Goal: Task Accomplishment & Management: Complete application form

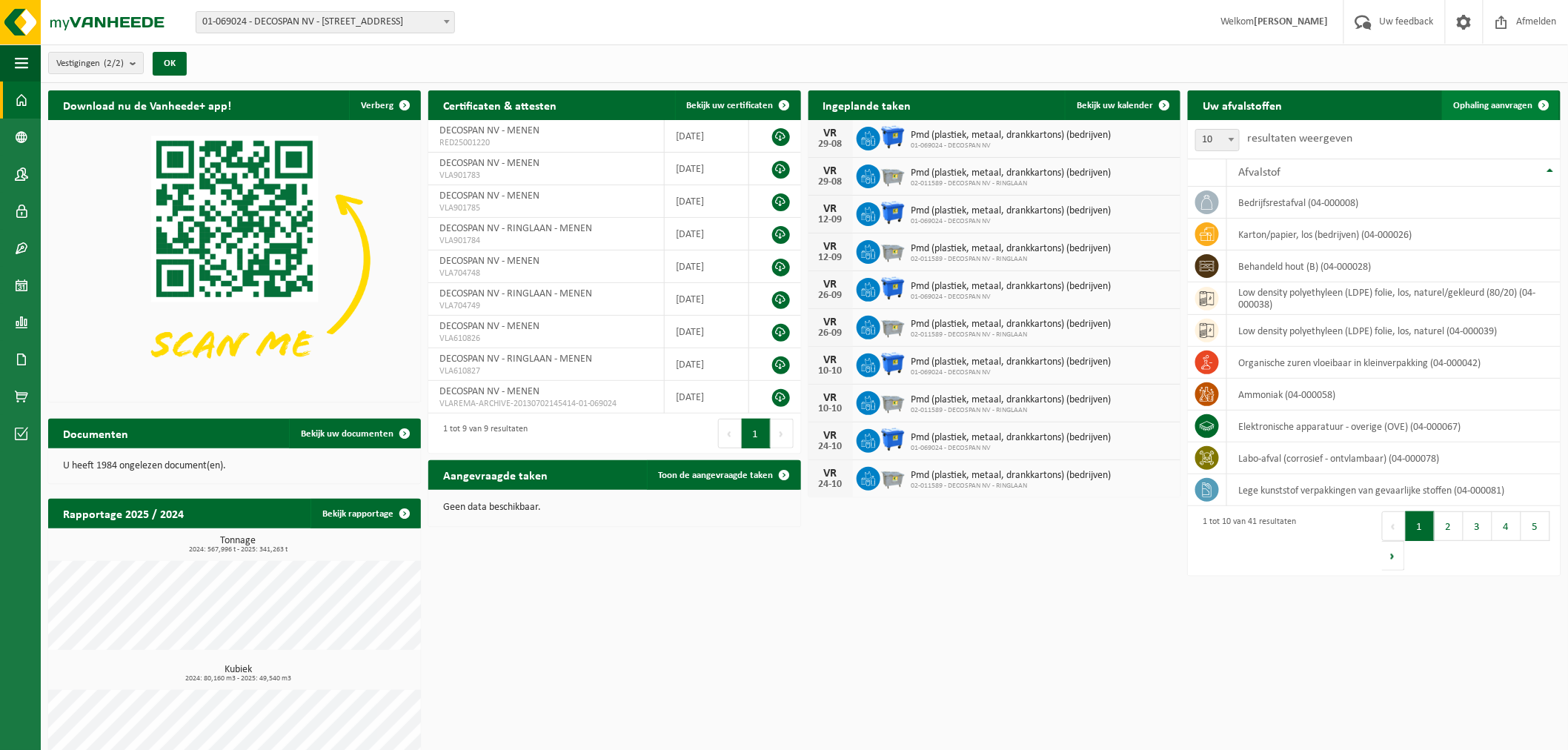
click at [1525, 109] on span "Ophaling aanvragen" at bounding box center [1493, 106] width 79 height 10
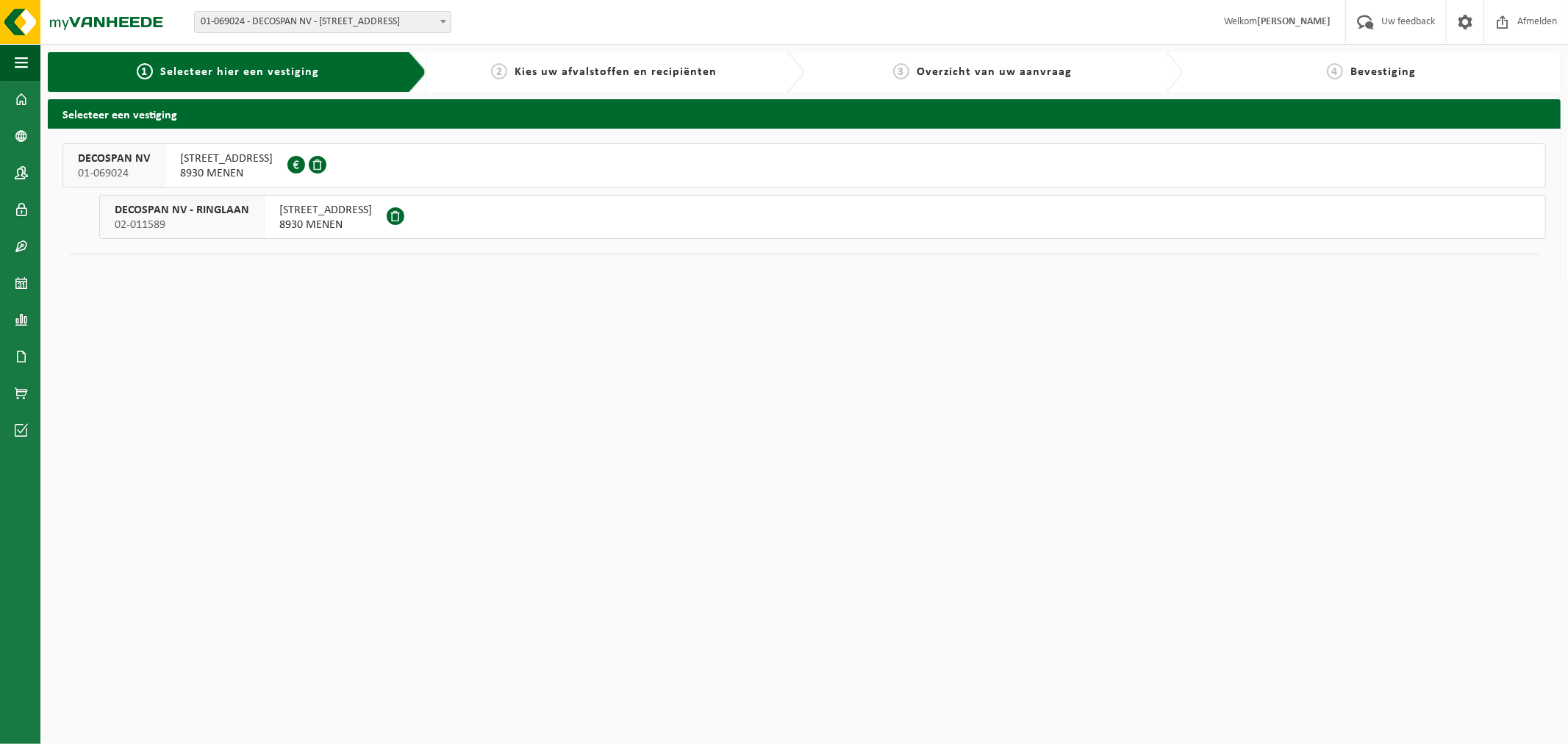
click at [202, 159] on span "[STREET_ADDRESS]" at bounding box center [226, 158] width 92 height 15
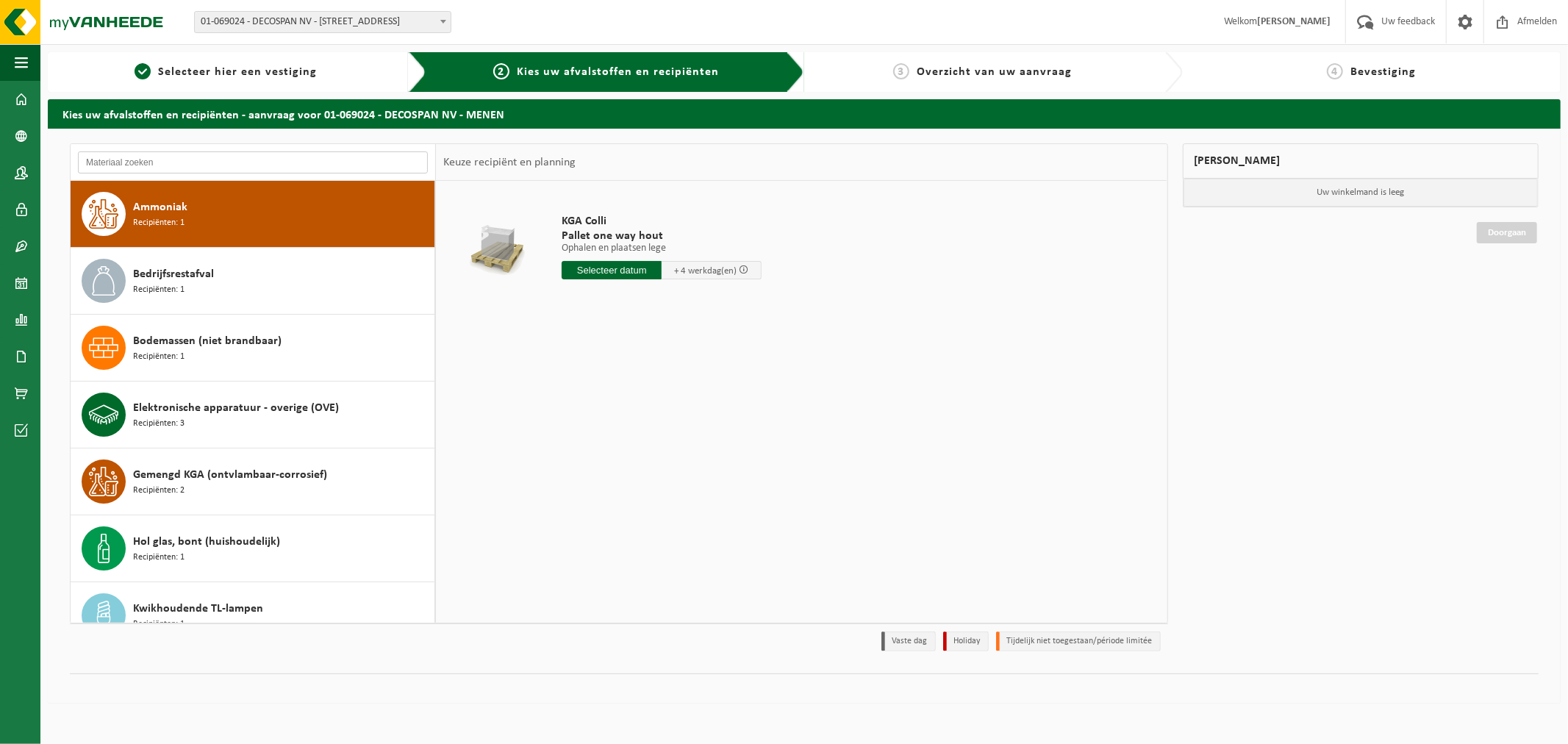
click at [302, 162] on input "text" at bounding box center [252, 162] width 350 height 22
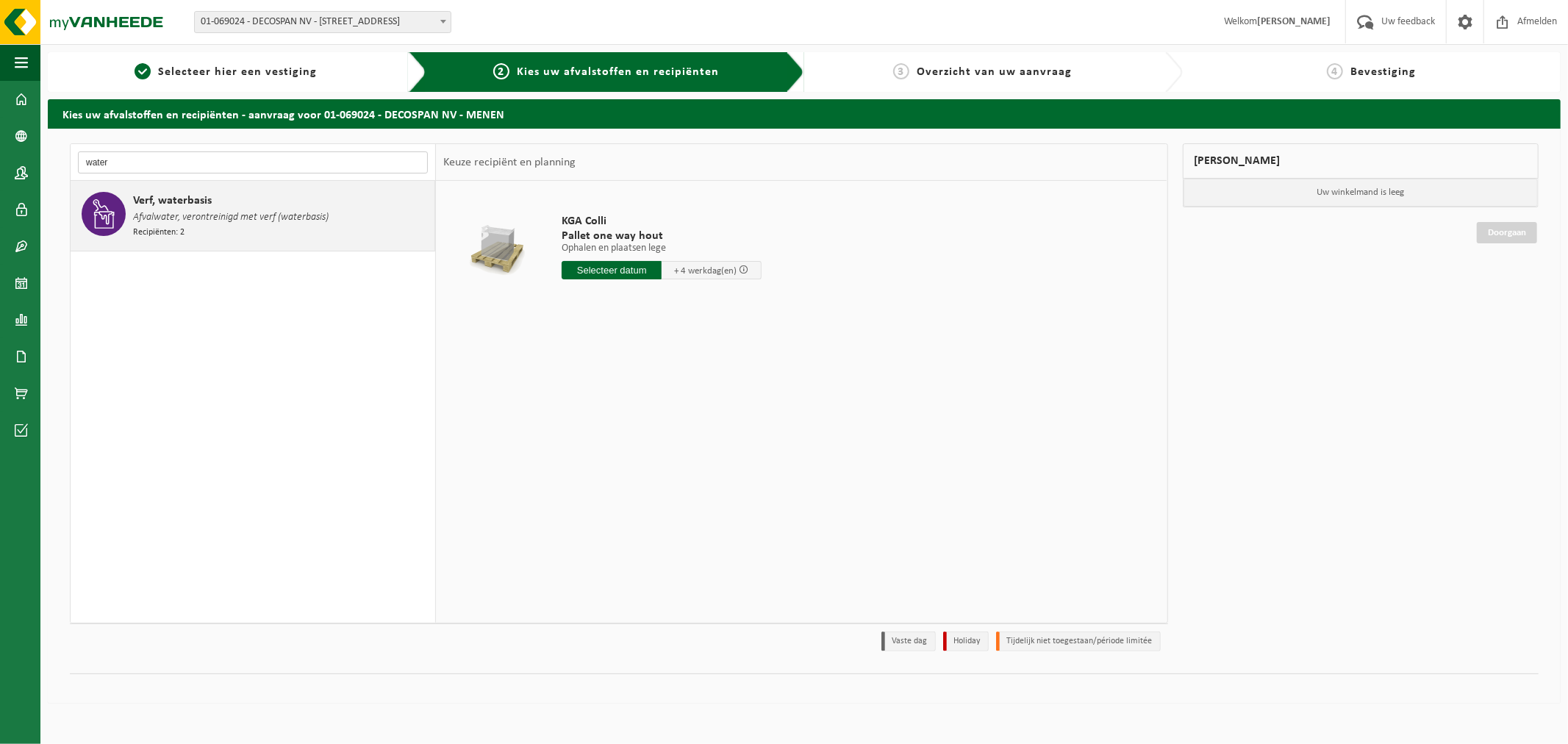
type input "water"
click at [302, 225] on div "Verf, waterbasis Afvalwater, verontreinigd met verf (waterbasis) Recipiënten: 2" at bounding box center [281, 215] width 298 height 48
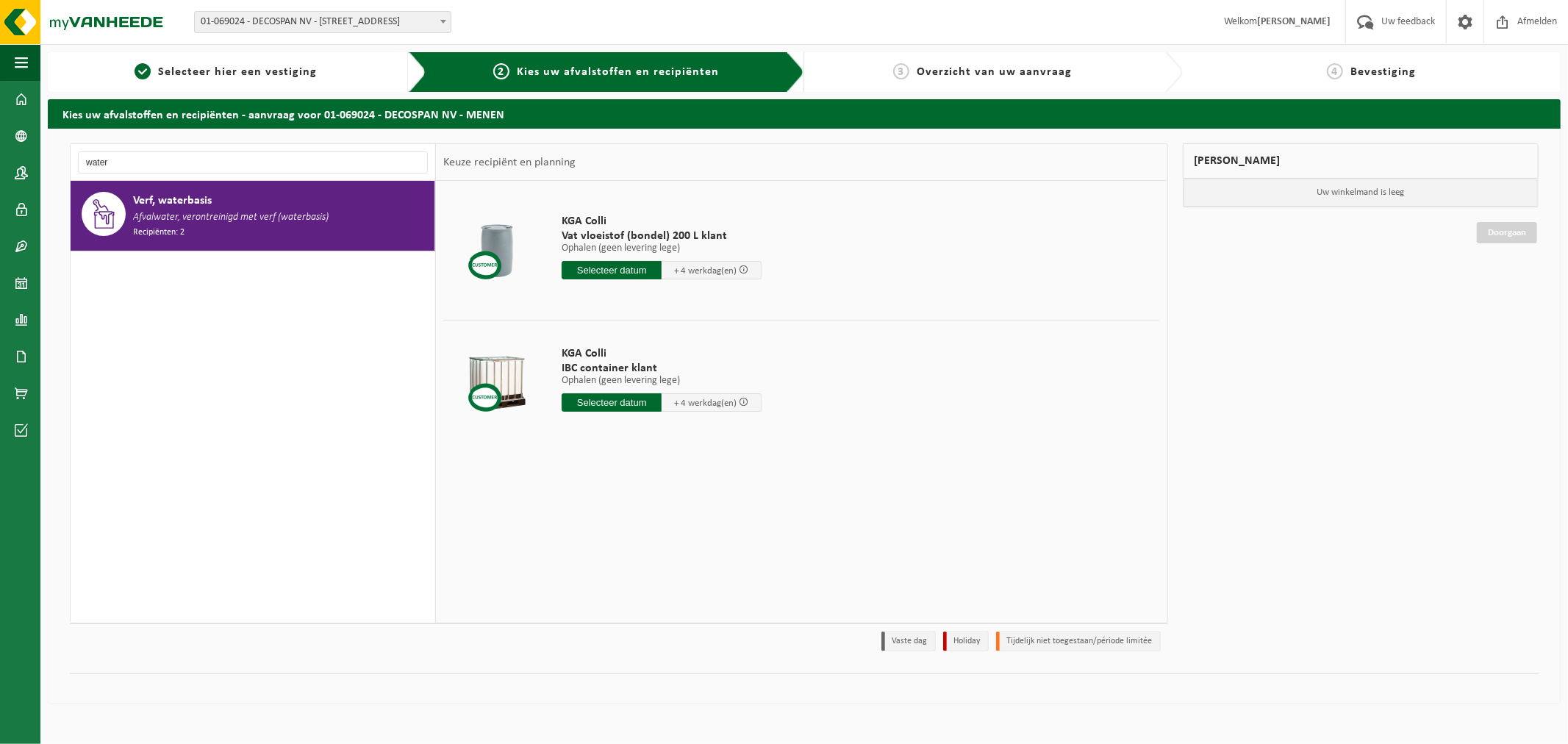
click at [615, 405] on input "text" at bounding box center [611, 402] width 100 height 18
click at [1009, 390] on td "KGA Colli IBC container klant Ophalen (geen levering lege) Ophalen (geen leveri…" at bounding box center [855, 382] width 609 height 125
click at [589, 400] on input "text" at bounding box center [611, 402] width 100 height 18
click at [585, 552] on div "18" at bounding box center [575, 557] width 26 height 23
type input "Van 2025-08-18"
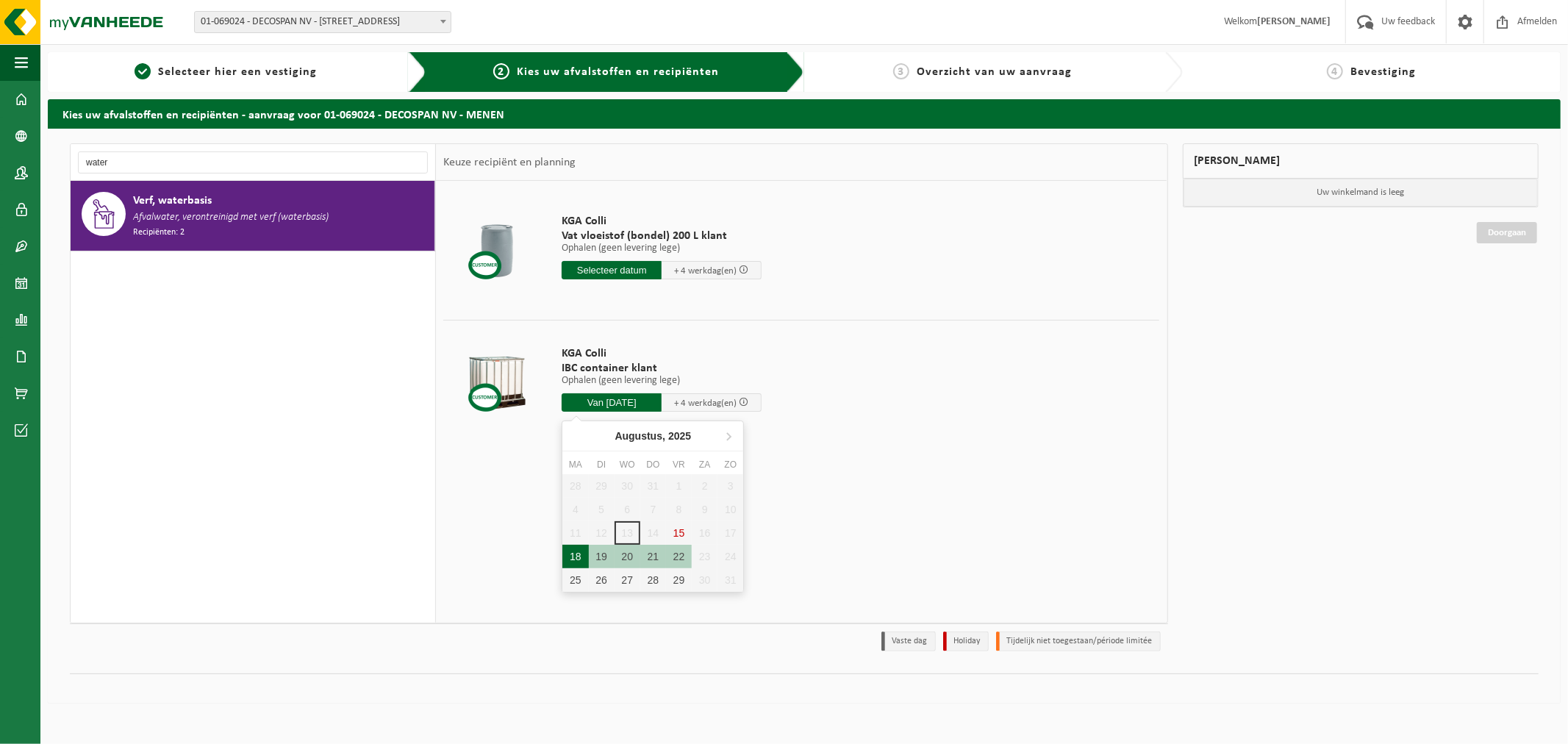
type input "2025-08-18"
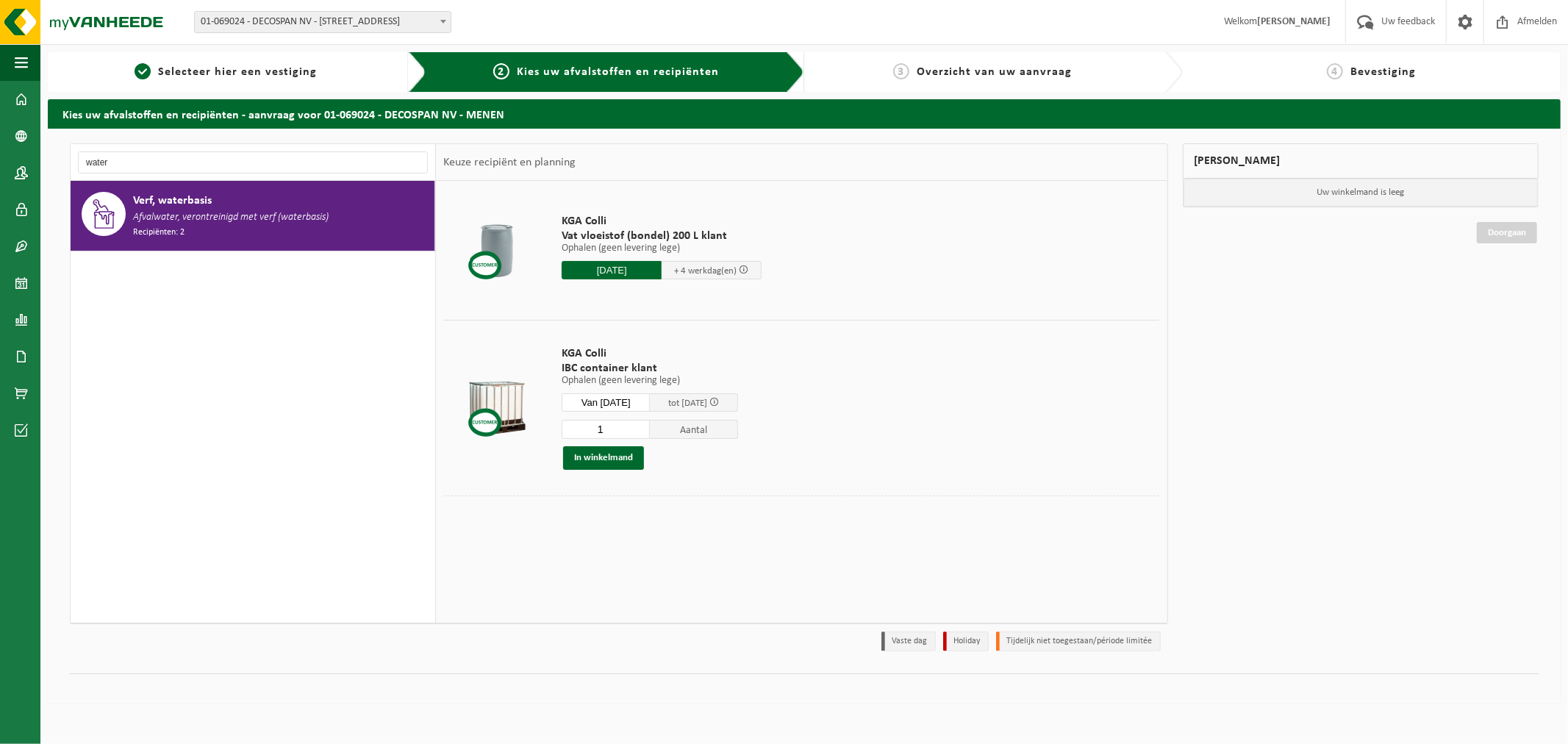
drag, startPoint x: 629, startPoint y: 427, endPoint x: 586, endPoint y: 429, distance: 43.0
click at [570, 427] on input "1" at bounding box center [605, 430] width 88 height 19
type input "5"
click at [583, 460] on button "In winkelmand" at bounding box center [603, 458] width 80 height 23
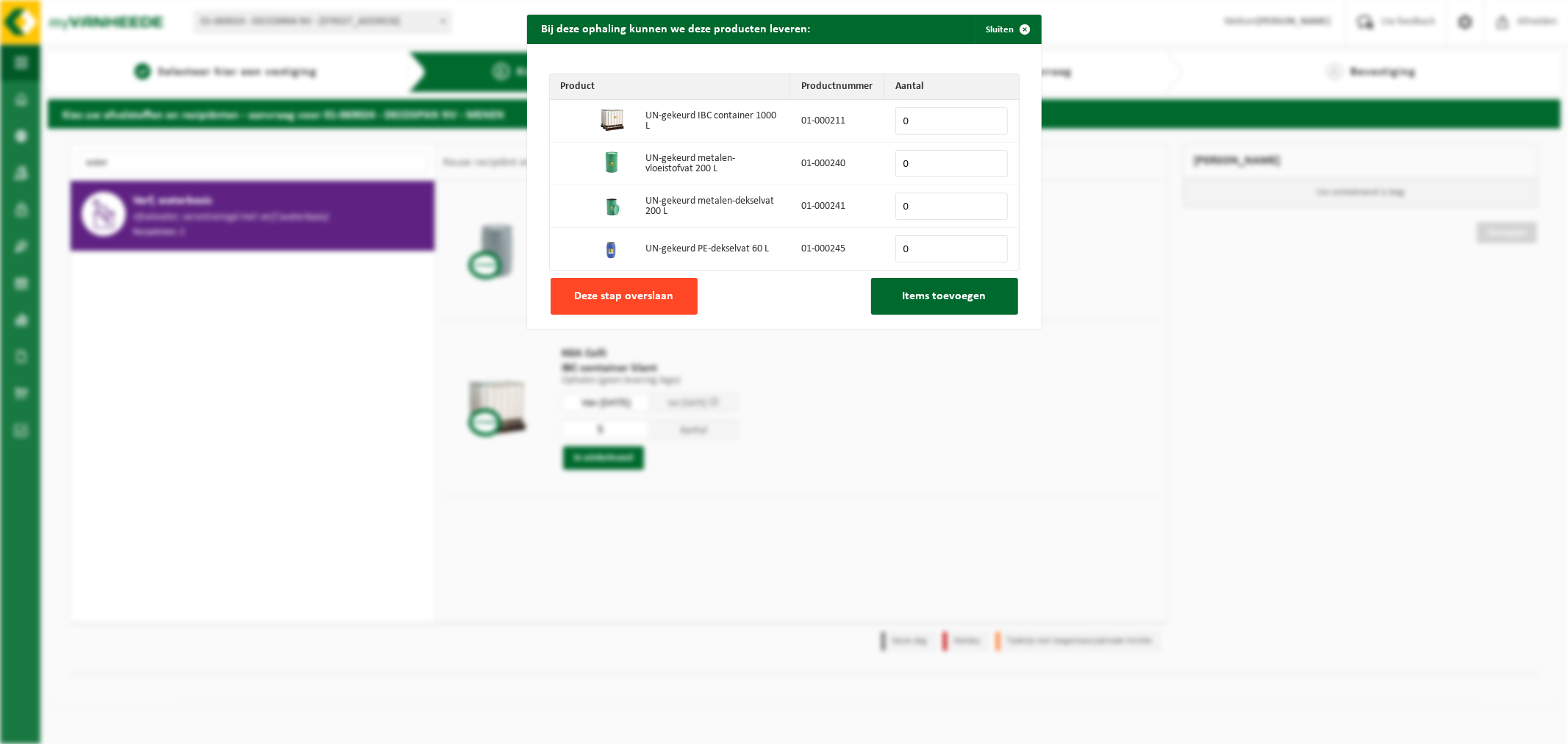
click at [608, 307] on button "Deze stap overslaan" at bounding box center [624, 296] width 147 height 37
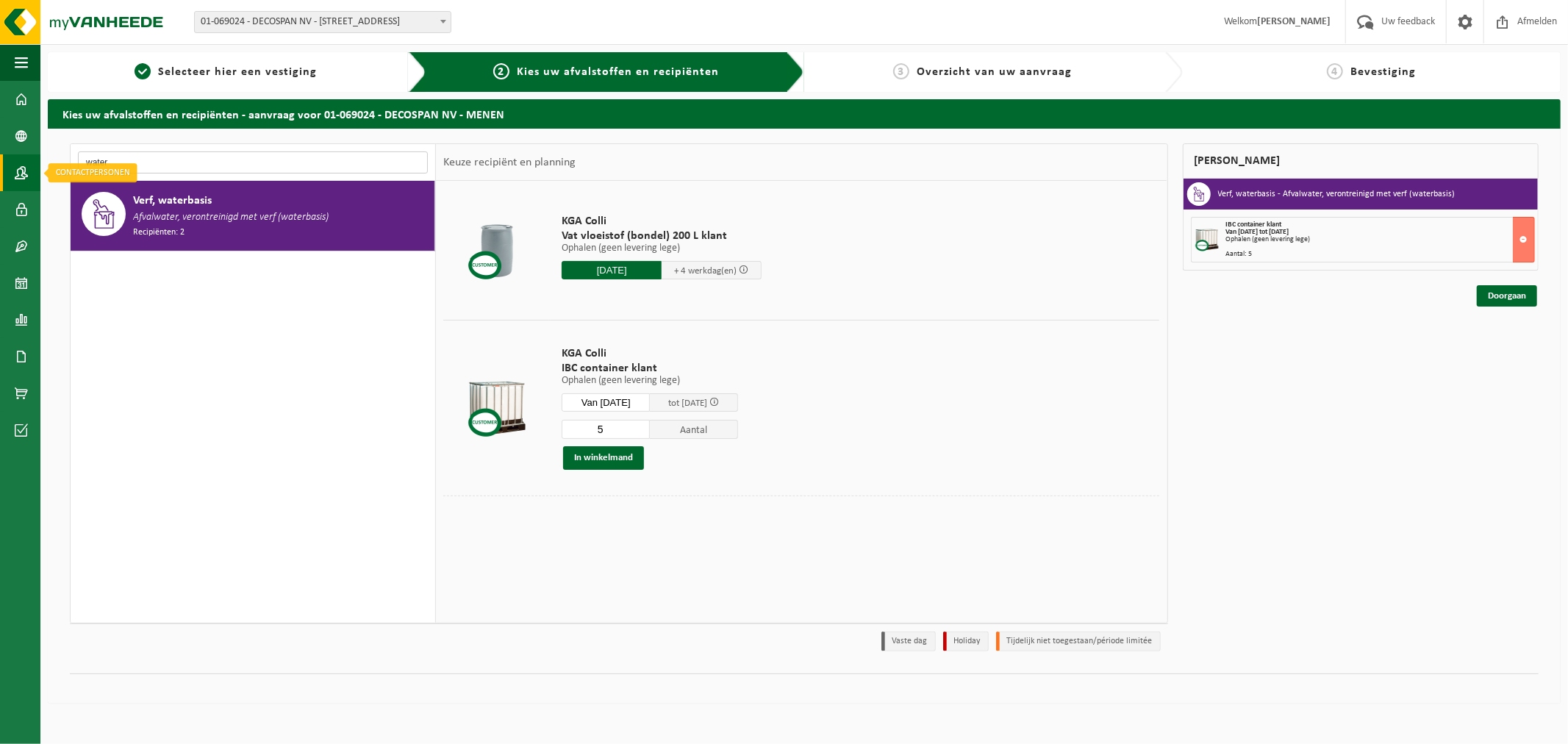
click at [0, 159] on div "Navigatie Uw feedback Afmelden Dashboard Bedrijfsgegevens Contactpersonen Gebru…" at bounding box center [784, 359] width 1568 height 718
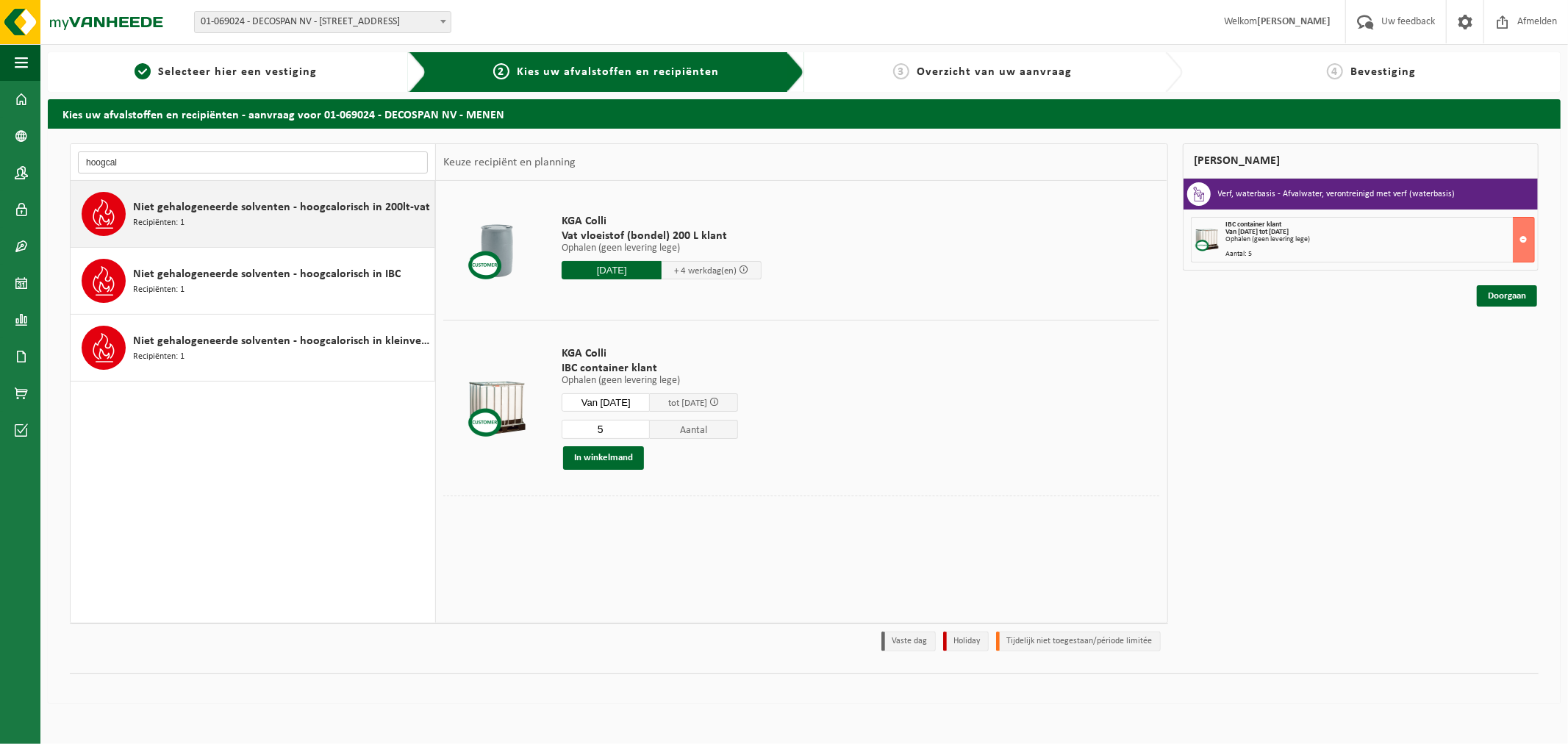
type input "hoogcal"
click at [385, 230] on div "Niet gehalogeneerde solventen - hoogcalorisch in 200lt-vat Recipiënten: 1" at bounding box center [281, 213] width 298 height 44
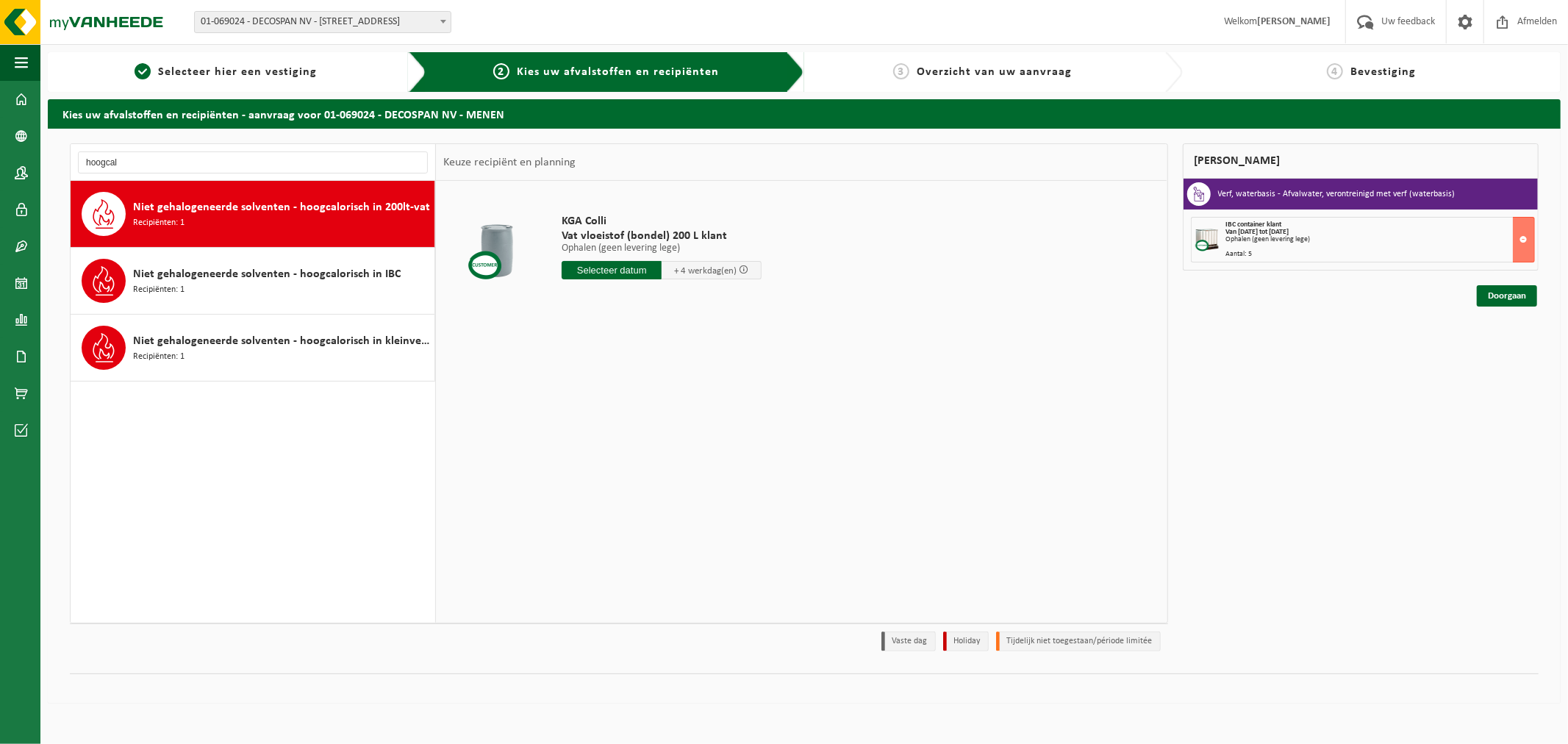
click at [606, 272] on input "text" at bounding box center [611, 270] width 100 height 18
click at [582, 425] on div "18" at bounding box center [575, 424] width 26 height 23
type input "Van 2025-08-18"
drag, startPoint x: 629, startPoint y: 302, endPoint x: 575, endPoint y: 305, distance: 54.1
click at [576, 302] on input "1" at bounding box center [605, 297] width 88 height 19
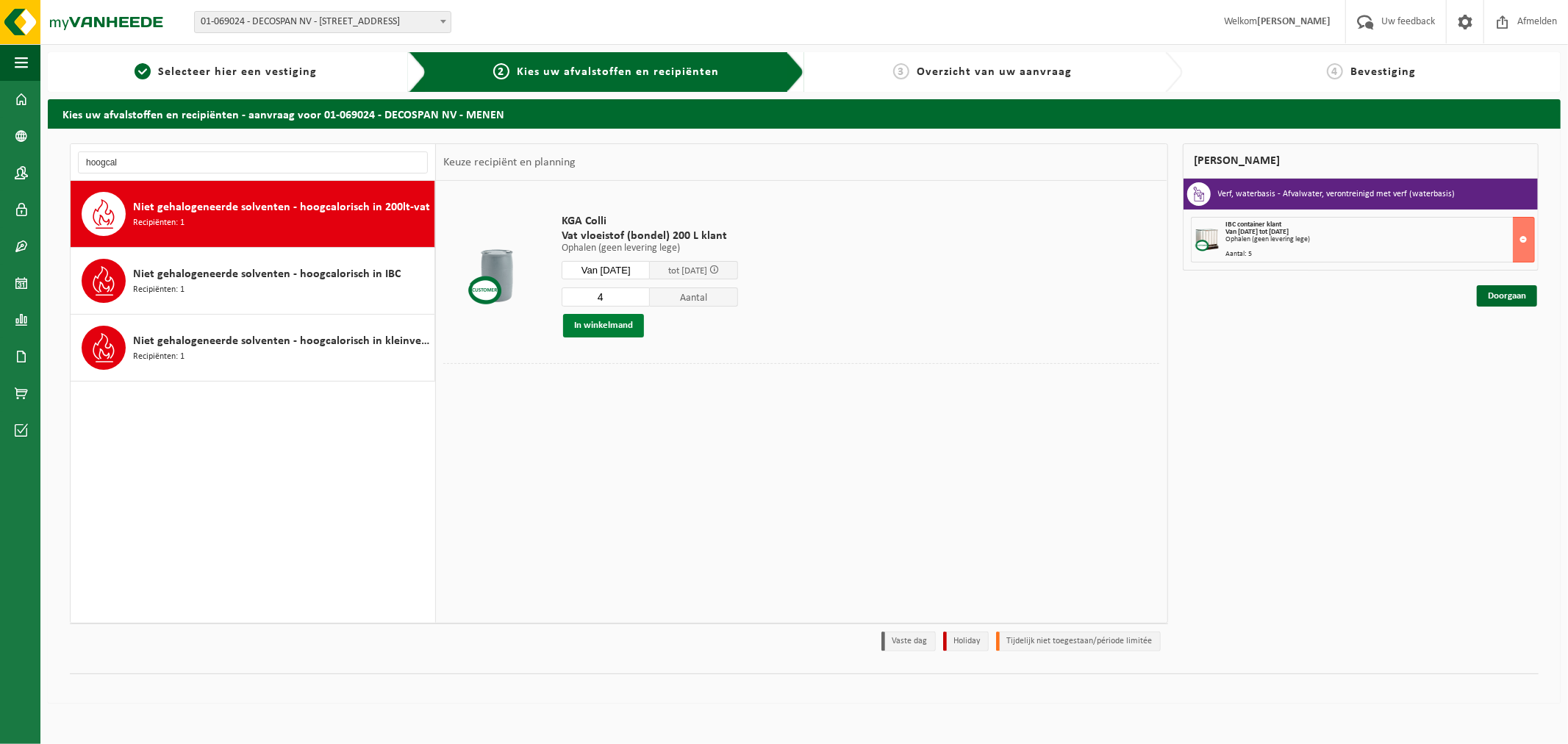
type input "4"
click at [628, 317] on button "In winkelmand" at bounding box center [603, 326] width 80 height 23
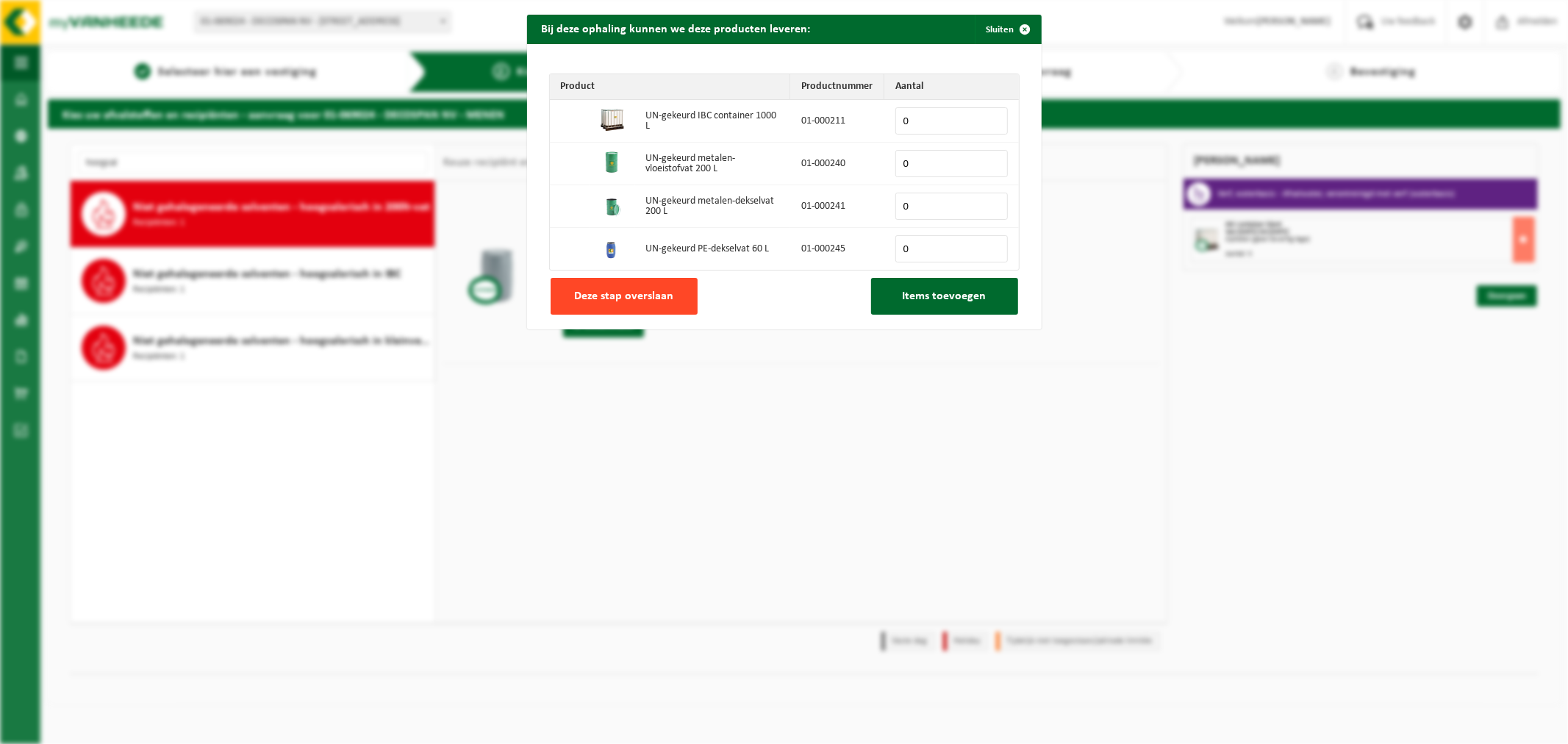
click at [642, 309] on button "Deze stap overslaan" at bounding box center [624, 296] width 147 height 37
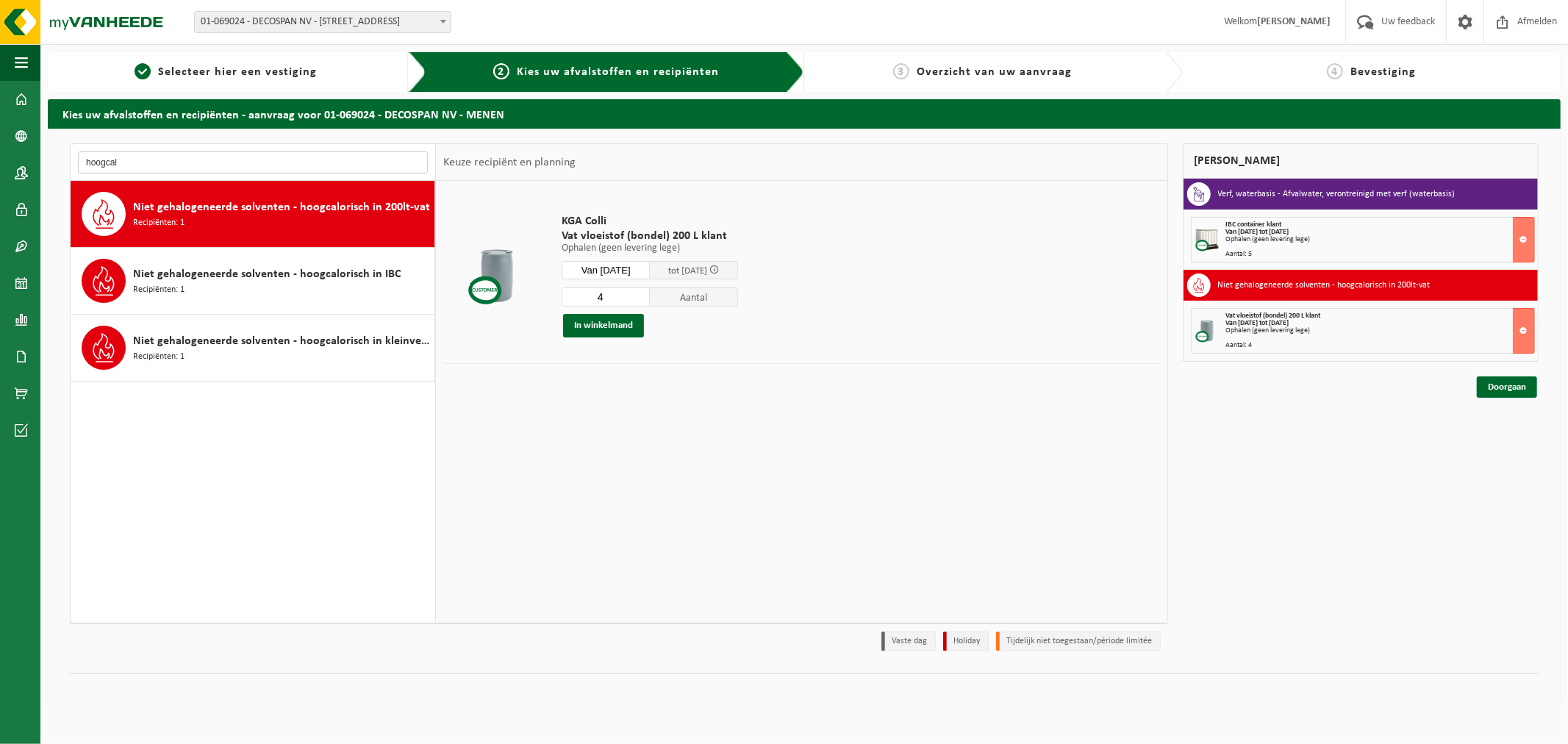
click at [111, 151] on input "hoogcal" at bounding box center [252, 162] width 350 height 22
click at [109, 151] on input "hoogcal" at bounding box center [252, 162] width 350 height 22
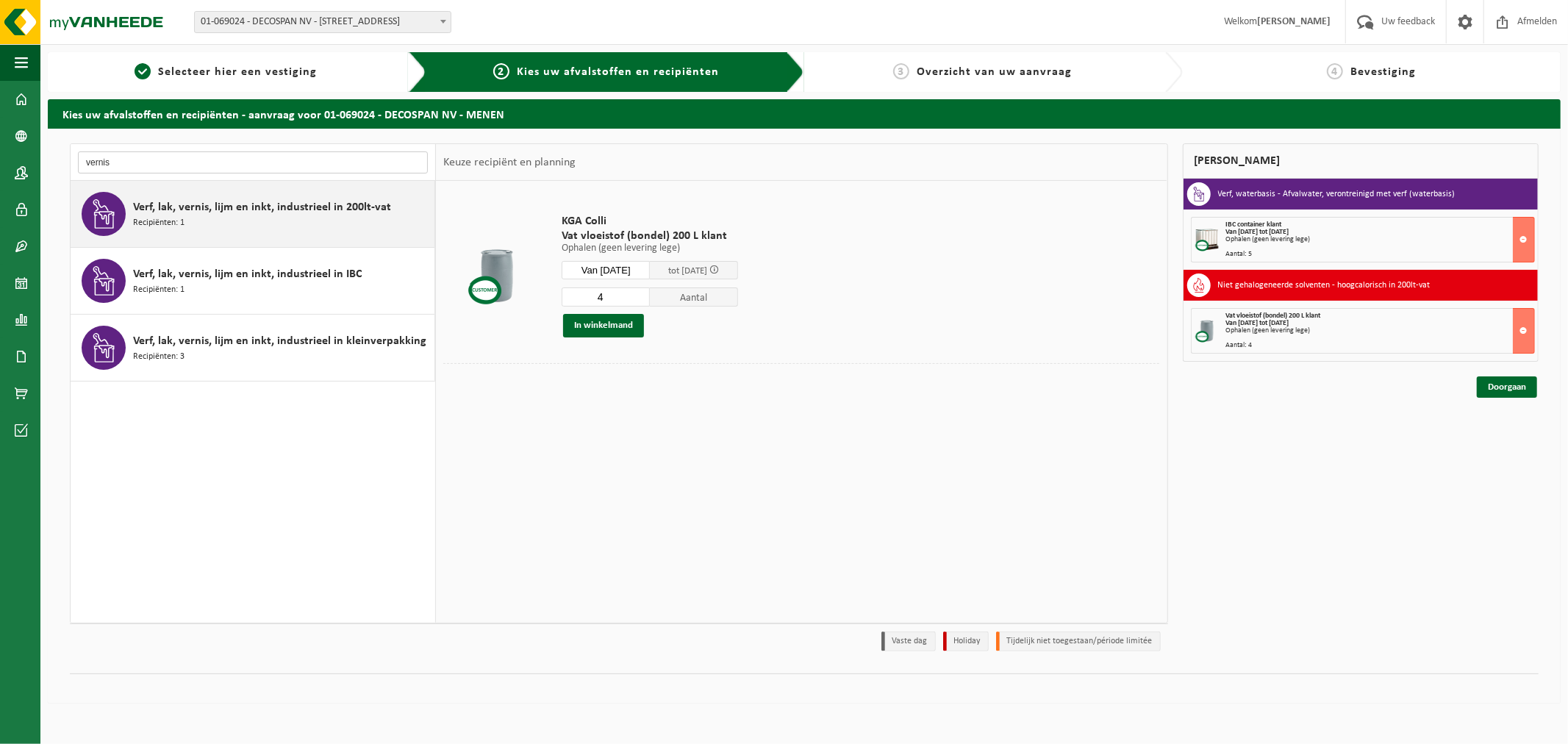
type input "vernis"
drag, startPoint x: 366, startPoint y: 237, endPoint x: 381, endPoint y: 232, distance: 15.8
click at [368, 236] on div "Verf, lak, vernis, lijm en inkt, industrieel in 200lt-vat Recipiënten: 1" at bounding box center [253, 213] width 365 height 66
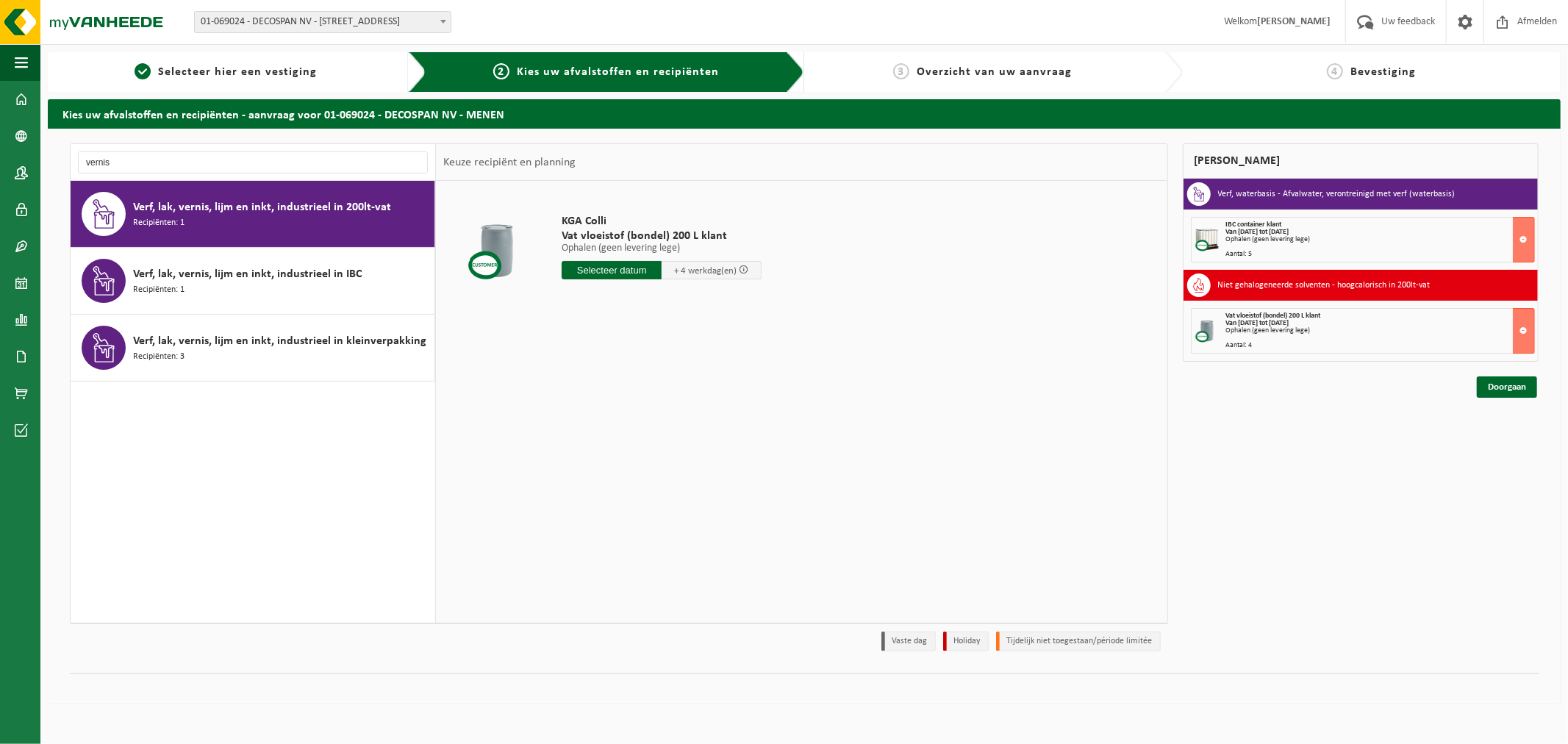
click at [625, 270] on input "text" at bounding box center [611, 270] width 100 height 18
click at [576, 422] on div "18" at bounding box center [575, 424] width 26 height 23
type input "Van 2025-08-18"
click at [645, 291] on input "2" at bounding box center [605, 297] width 88 height 19
click at [645, 291] on input "3" at bounding box center [605, 297] width 88 height 19
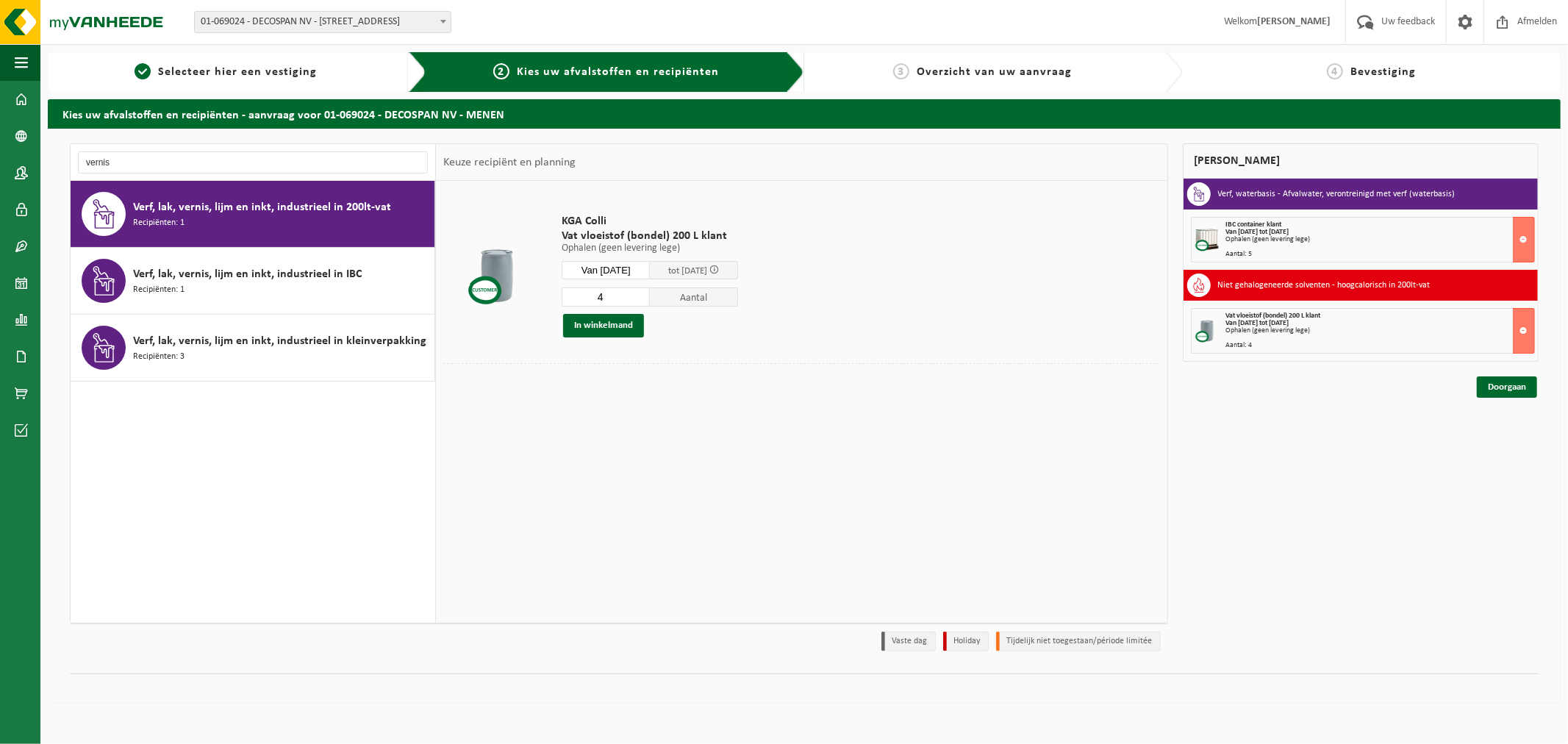
click at [645, 291] on input "4" at bounding box center [605, 297] width 88 height 19
click at [645, 291] on input "5" at bounding box center [605, 297] width 88 height 19
click at [650, 303] on input "5" at bounding box center [605, 297] width 88 height 19
type input "4"
click at [645, 300] on input "4" at bounding box center [605, 297] width 88 height 19
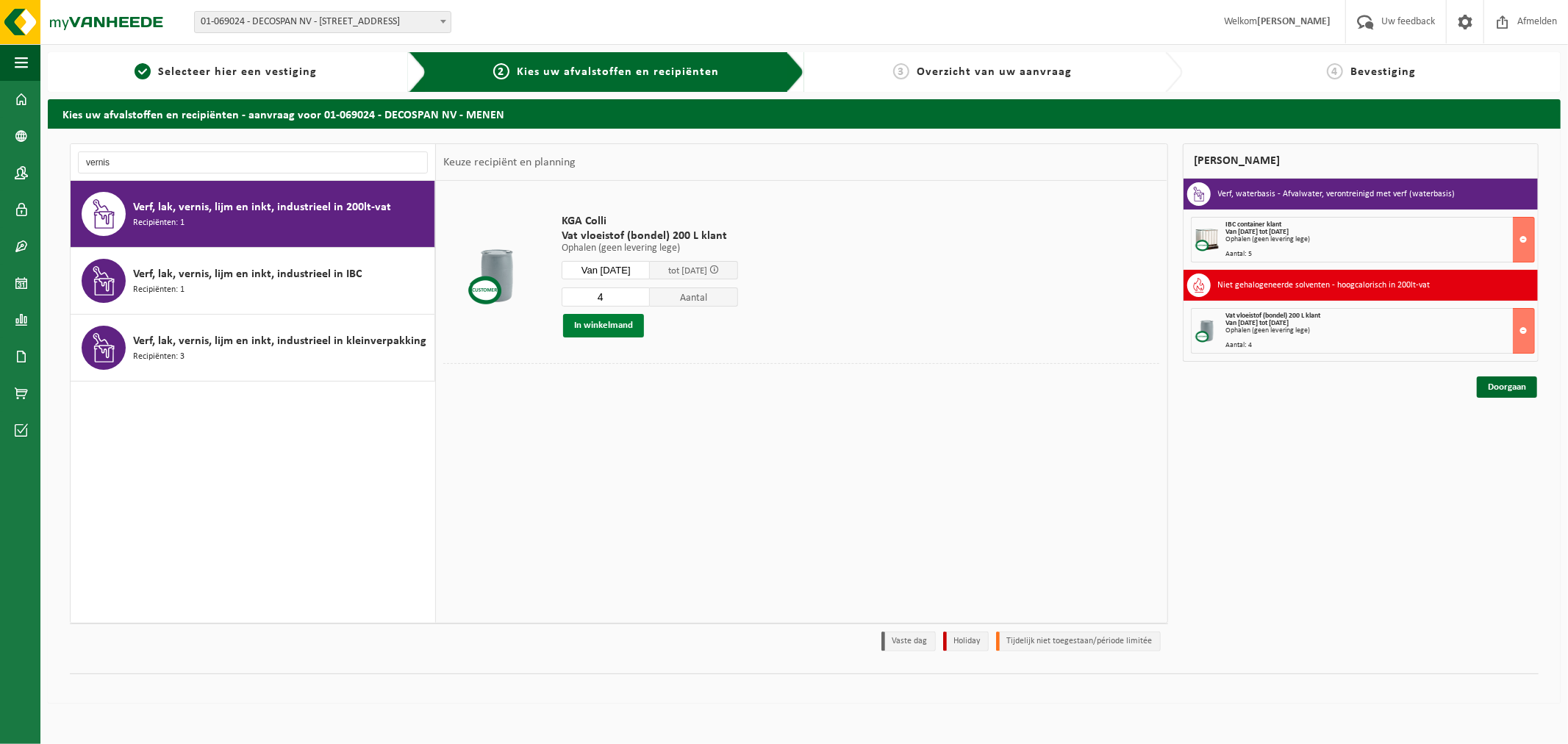
click at [613, 328] on button "In winkelmand" at bounding box center [603, 326] width 80 height 23
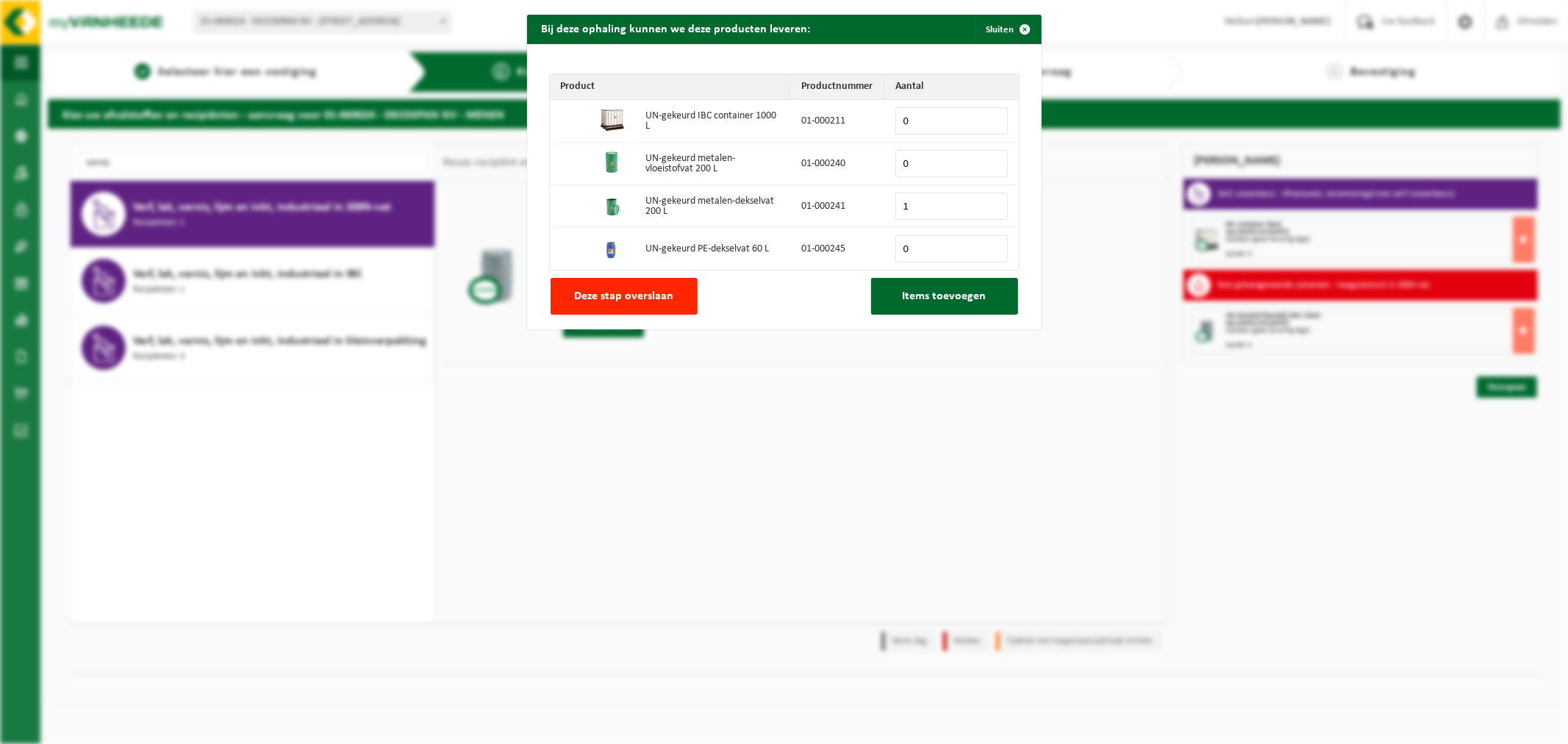
click at [986, 203] on input "1" at bounding box center [951, 207] width 112 height 27
click at [986, 203] on input "2" at bounding box center [951, 207] width 112 height 27
click at [986, 203] on input "3" at bounding box center [951, 207] width 112 height 27
click at [986, 203] on input "4" at bounding box center [951, 207] width 112 height 27
click at [986, 203] on input "5" at bounding box center [951, 207] width 112 height 27
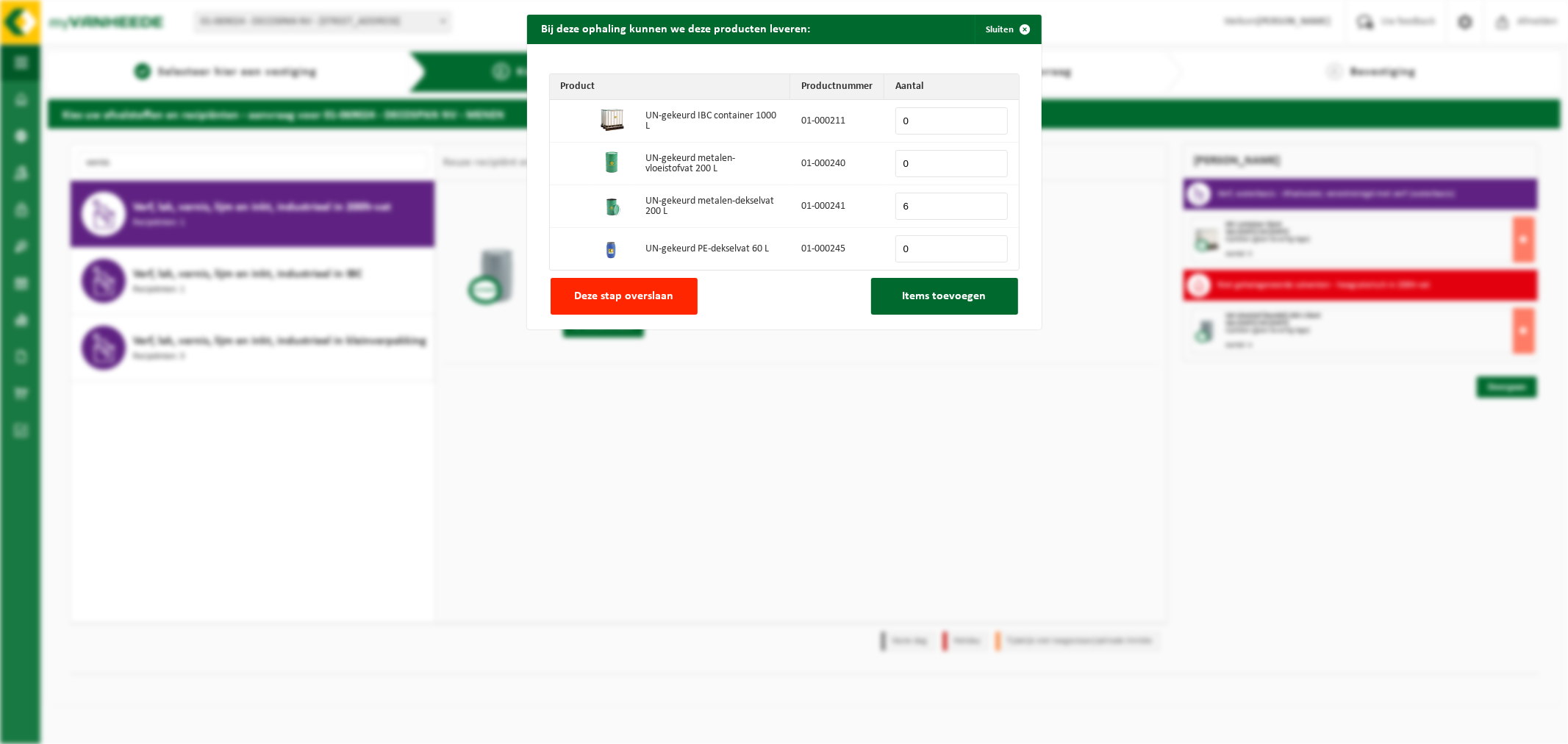
click at [986, 203] on input "6" at bounding box center [951, 207] width 112 height 27
click at [986, 203] on input "7" at bounding box center [951, 207] width 112 height 27
click at [986, 203] on input "8" at bounding box center [951, 207] width 112 height 27
click at [986, 203] on input "9" at bounding box center [951, 207] width 112 height 27
click at [986, 203] on input "10" at bounding box center [951, 207] width 112 height 27
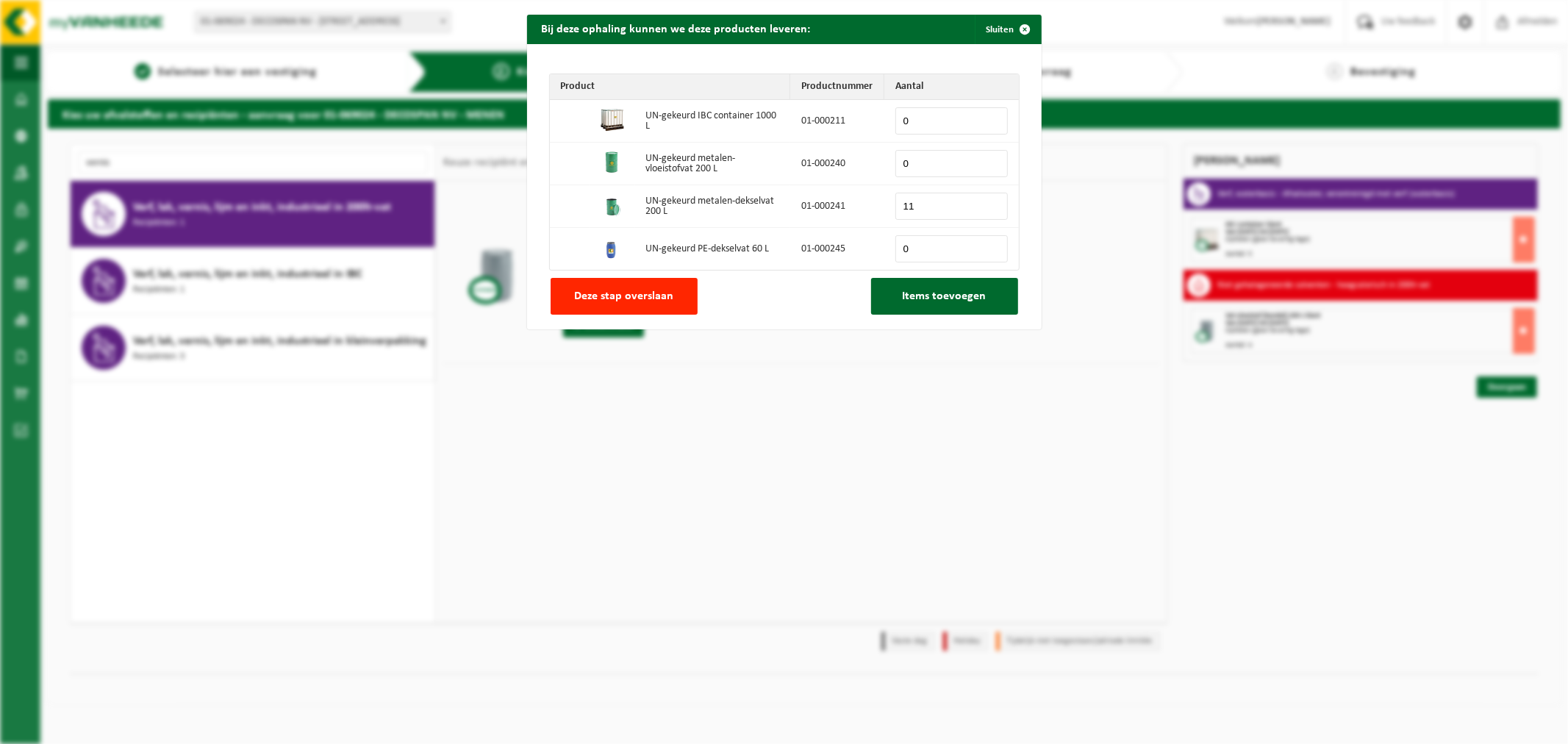
click at [986, 203] on input "11" at bounding box center [951, 207] width 112 height 27
type input "12"
click at [986, 203] on input "12" at bounding box center [951, 207] width 112 height 27
click at [954, 297] on span "Items toevoegen" at bounding box center [944, 296] width 83 height 12
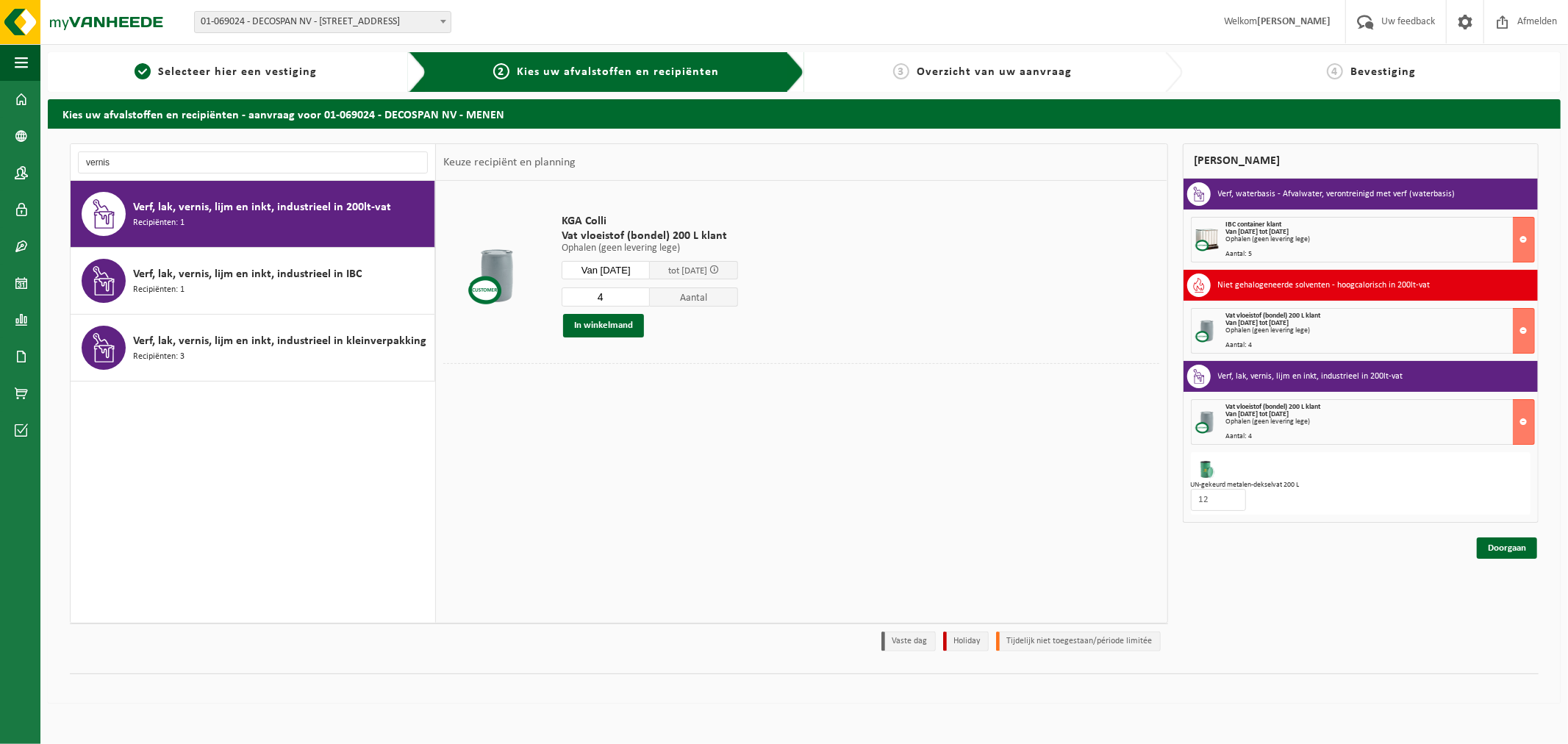
click at [104, 150] on div "vernis" at bounding box center [253, 163] width 366 height 37
click at [103, 158] on input "vernis" at bounding box center [252, 162] width 350 height 22
click at [102, 158] on input "vernis" at bounding box center [252, 162] width 350 height 22
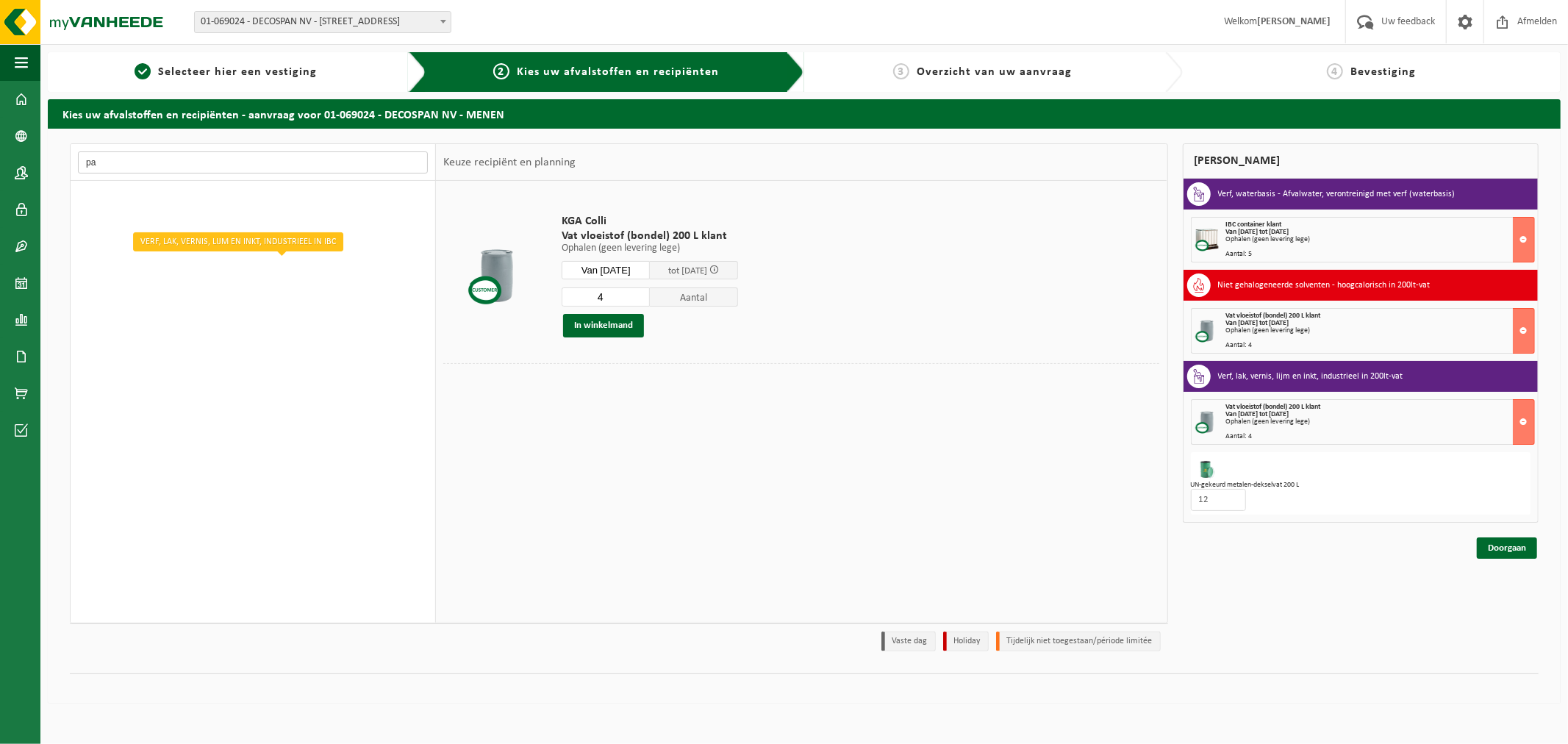
type input "p"
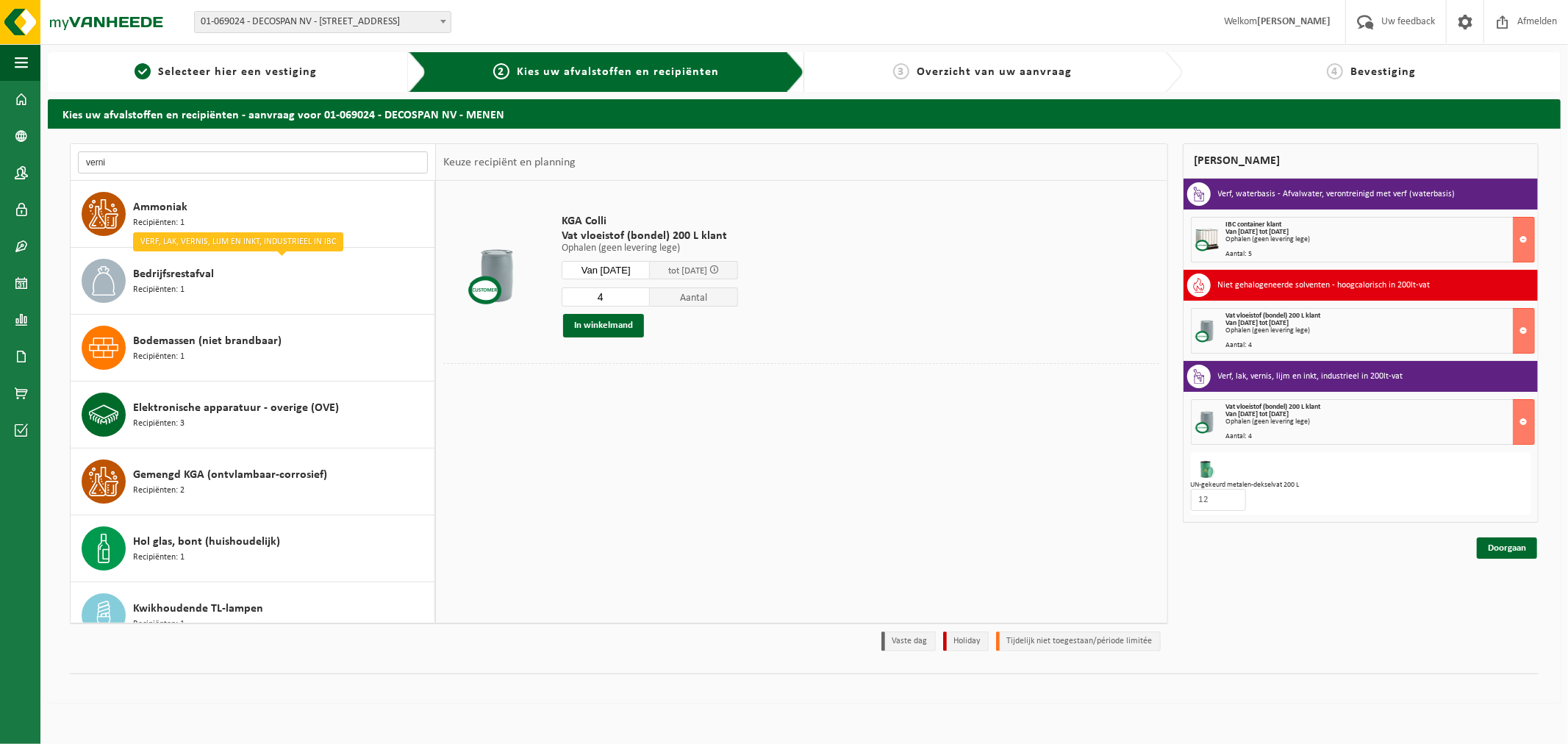
type input "vernis"
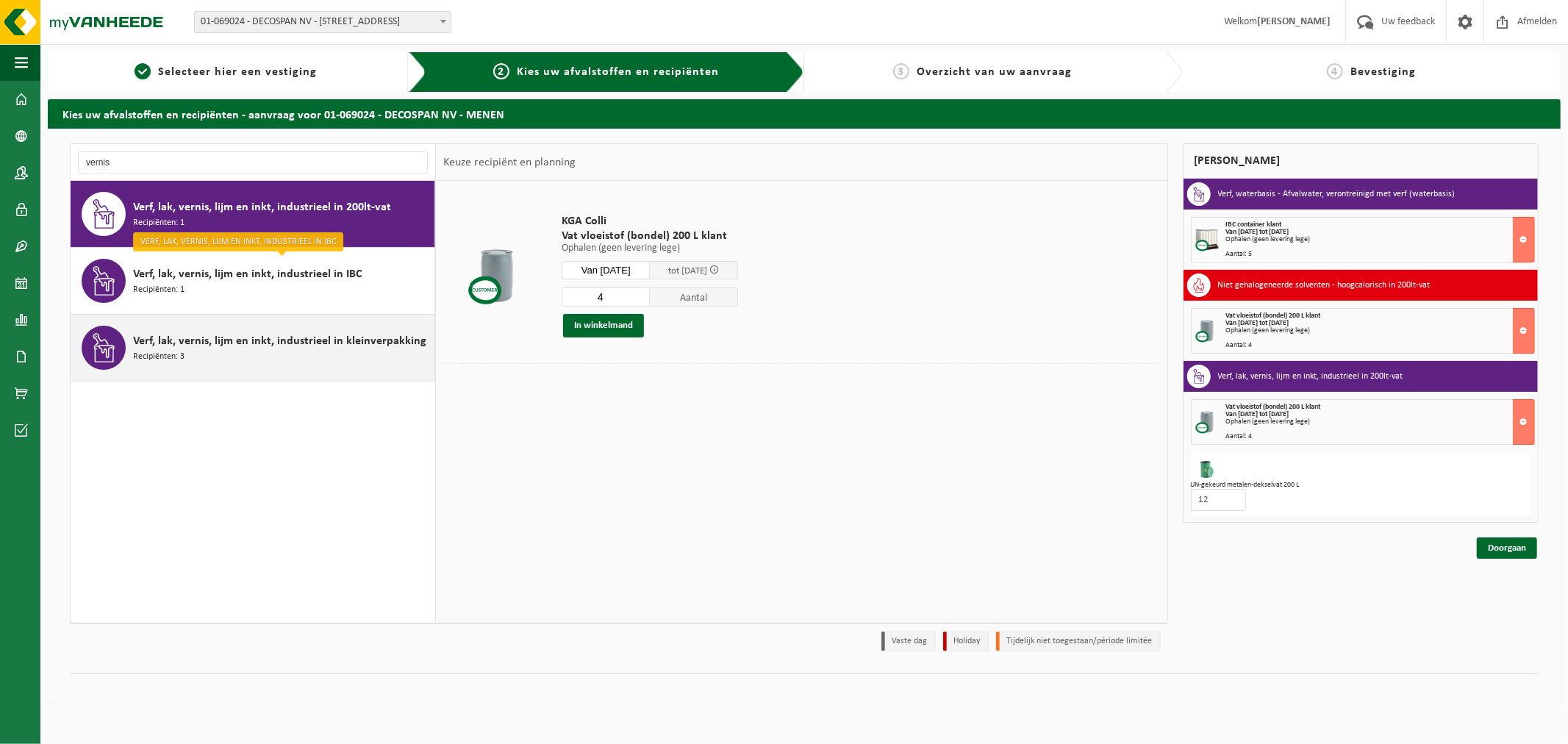
click at [361, 369] on div "Verf, lak, vernis, lijm en inkt, industrieel in kleinverpakking Recipiënten: 3" at bounding box center [281, 347] width 298 height 44
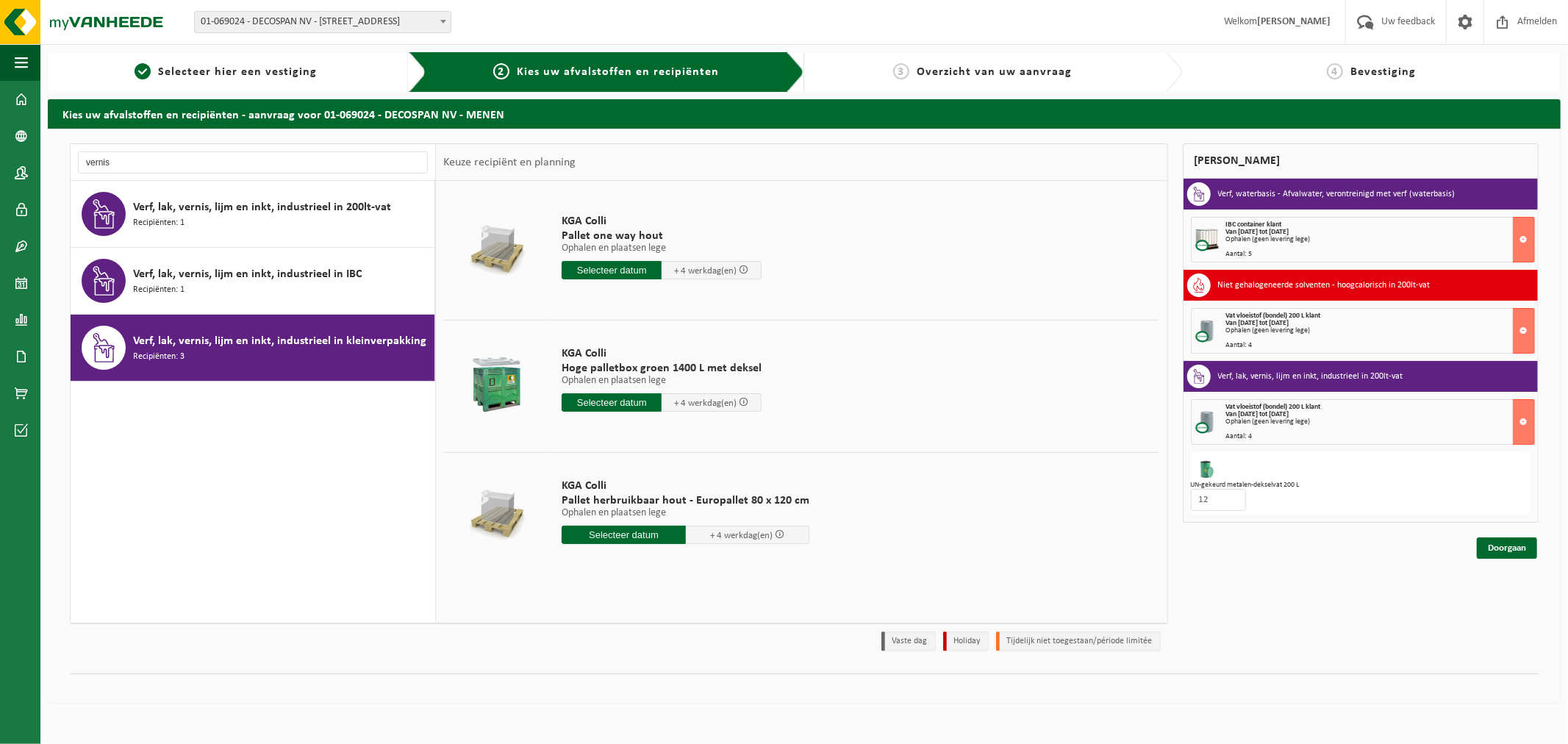
click at [619, 404] on input "text" at bounding box center [611, 402] width 100 height 18
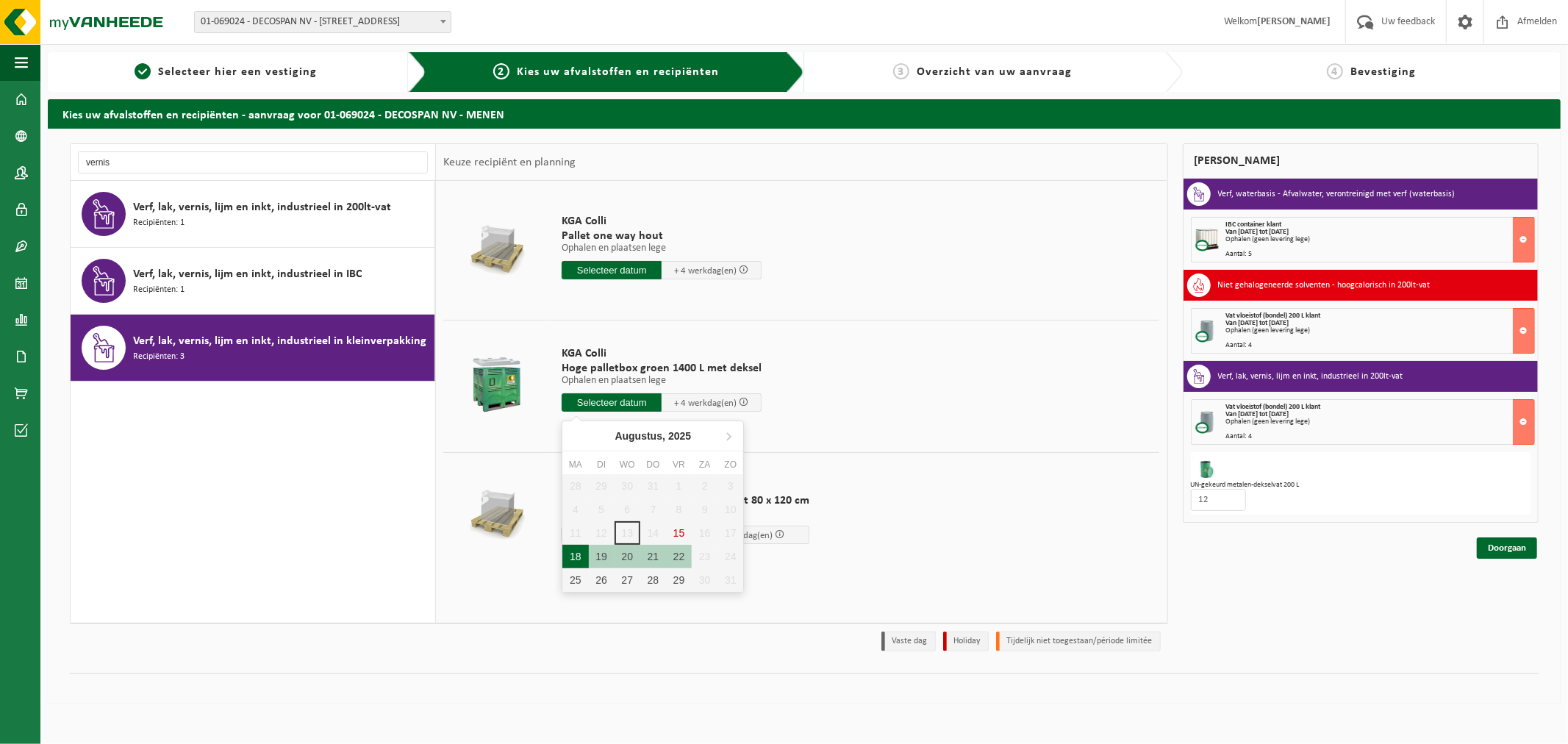
click at [578, 554] on div "18" at bounding box center [575, 557] width 26 height 23
type input "Van 2025-08-18"
type input "2025-08-18"
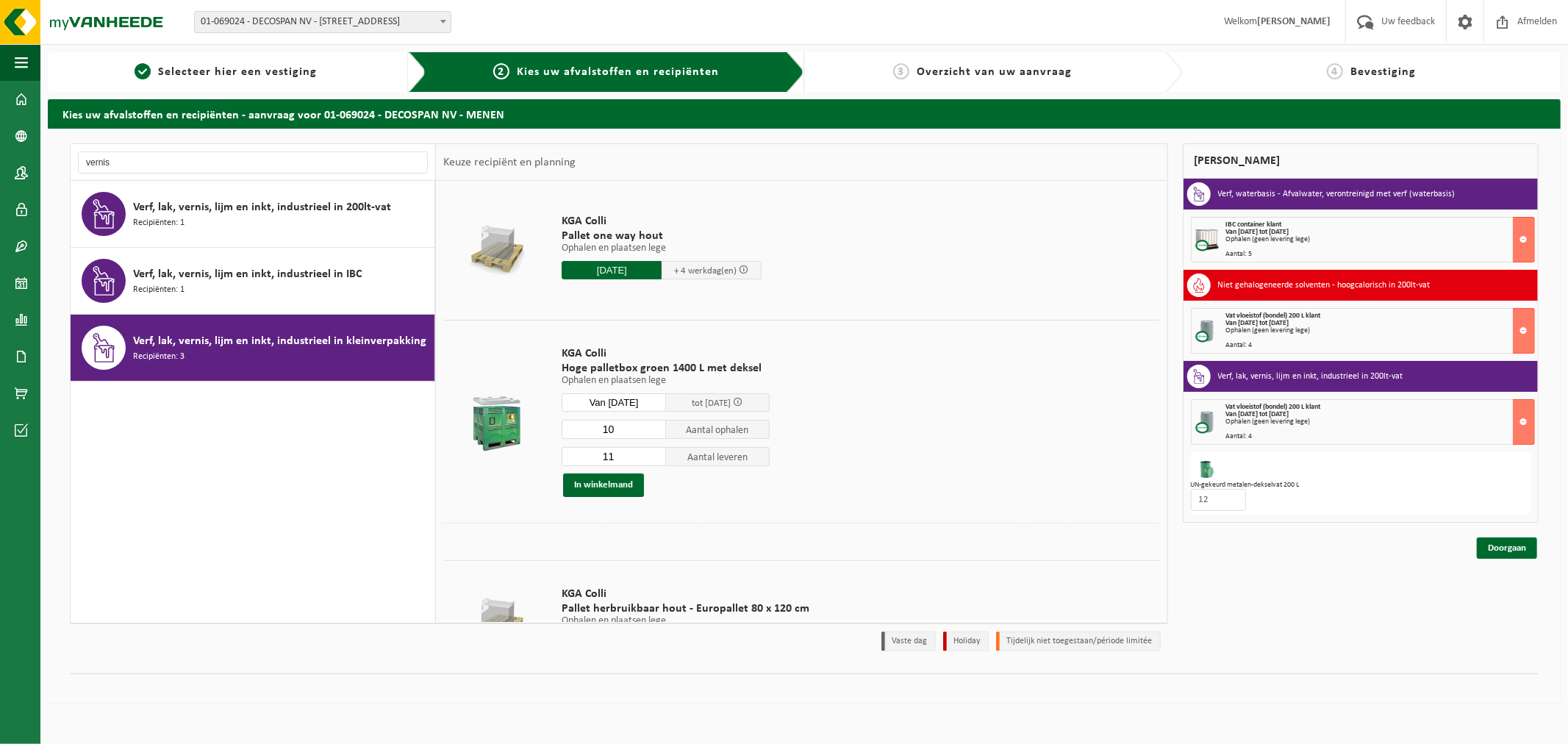
click at [653, 431] on input "10" at bounding box center [614, 430] width 105 height 19
click at [653, 431] on input "9" at bounding box center [614, 430] width 105 height 19
click at [653, 431] on input "8" at bounding box center [614, 430] width 105 height 19
type input "7"
click at [653, 431] on input "7" at bounding box center [614, 430] width 105 height 19
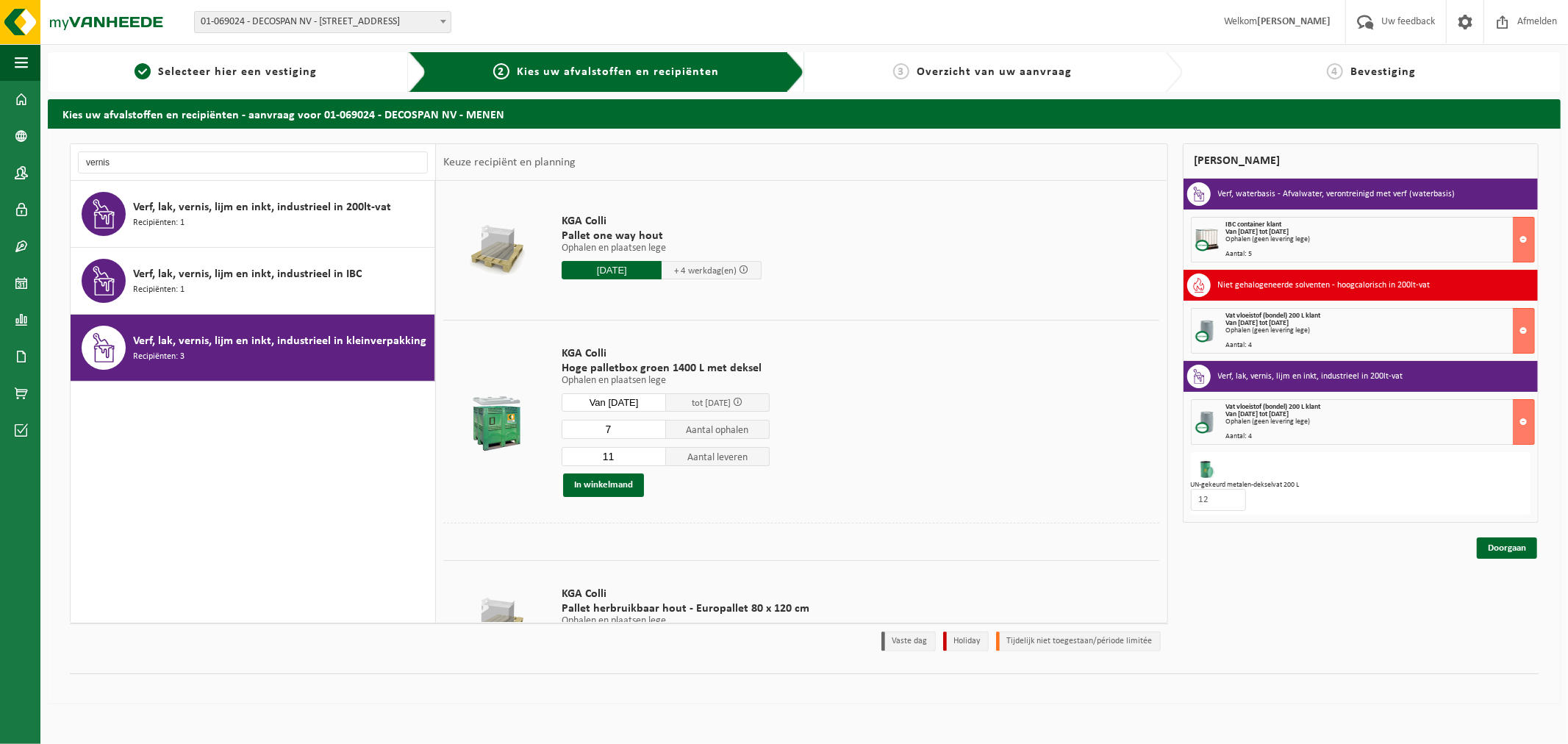
click at [654, 468] on div "7 Aantal ophalen 11 Aantal leveren In winkelmand" at bounding box center [665, 458] width 208 height 78
click at [651, 464] on input "11" at bounding box center [614, 457] width 105 height 19
click at [651, 460] on input "10" at bounding box center [614, 457] width 105 height 19
click at [651, 460] on input "9" at bounding box center [614, 457] width 105 height 19
click at [651, 460] on input "8" at bounding box center [614, 457] width 105 height 19
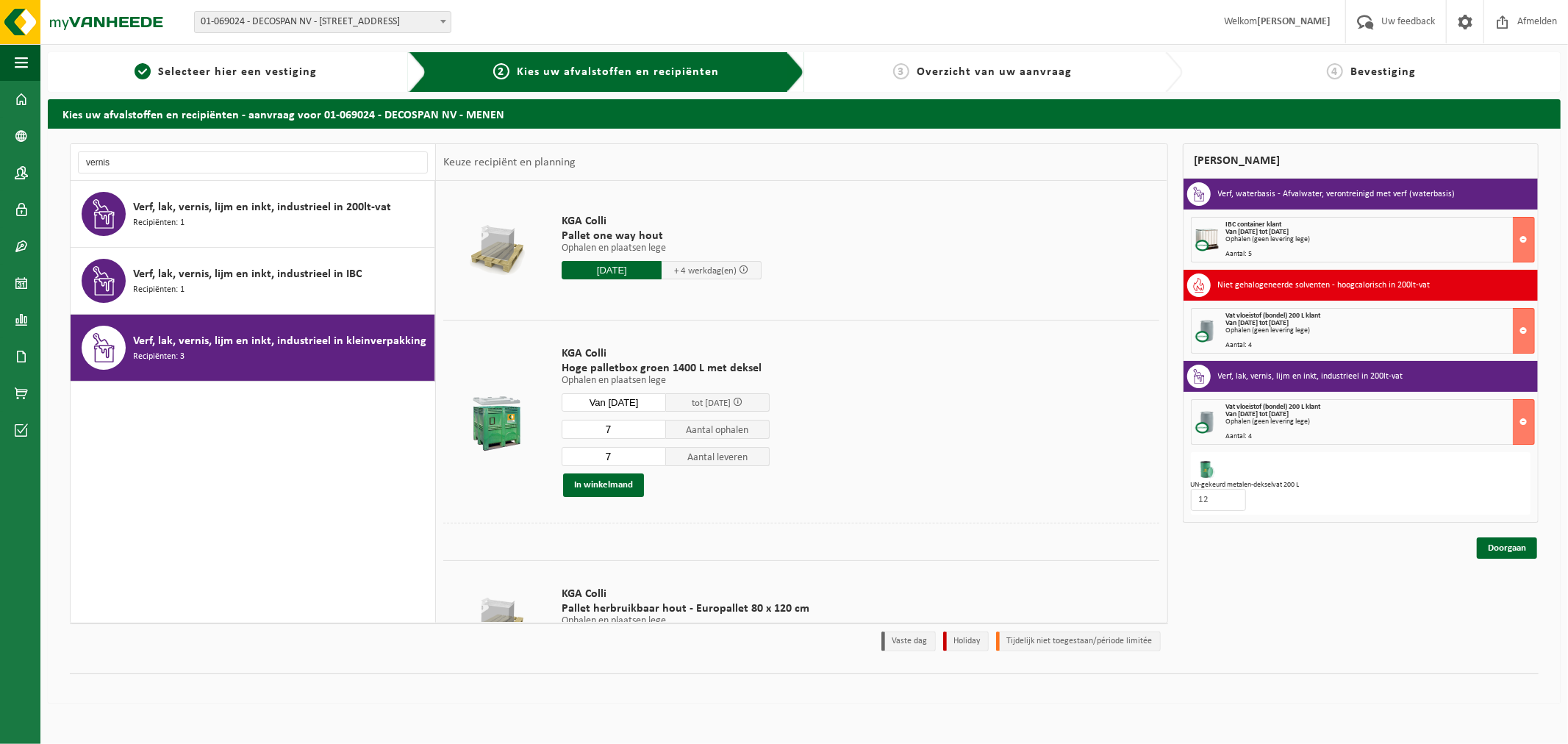
type input "7"
click at [651, 460] on input "7" at bounding box center [614, 457] width 105 height 19
click at [628, 486] on button "In winkelmand" at bounding box center [603, 485] width 80 height 23
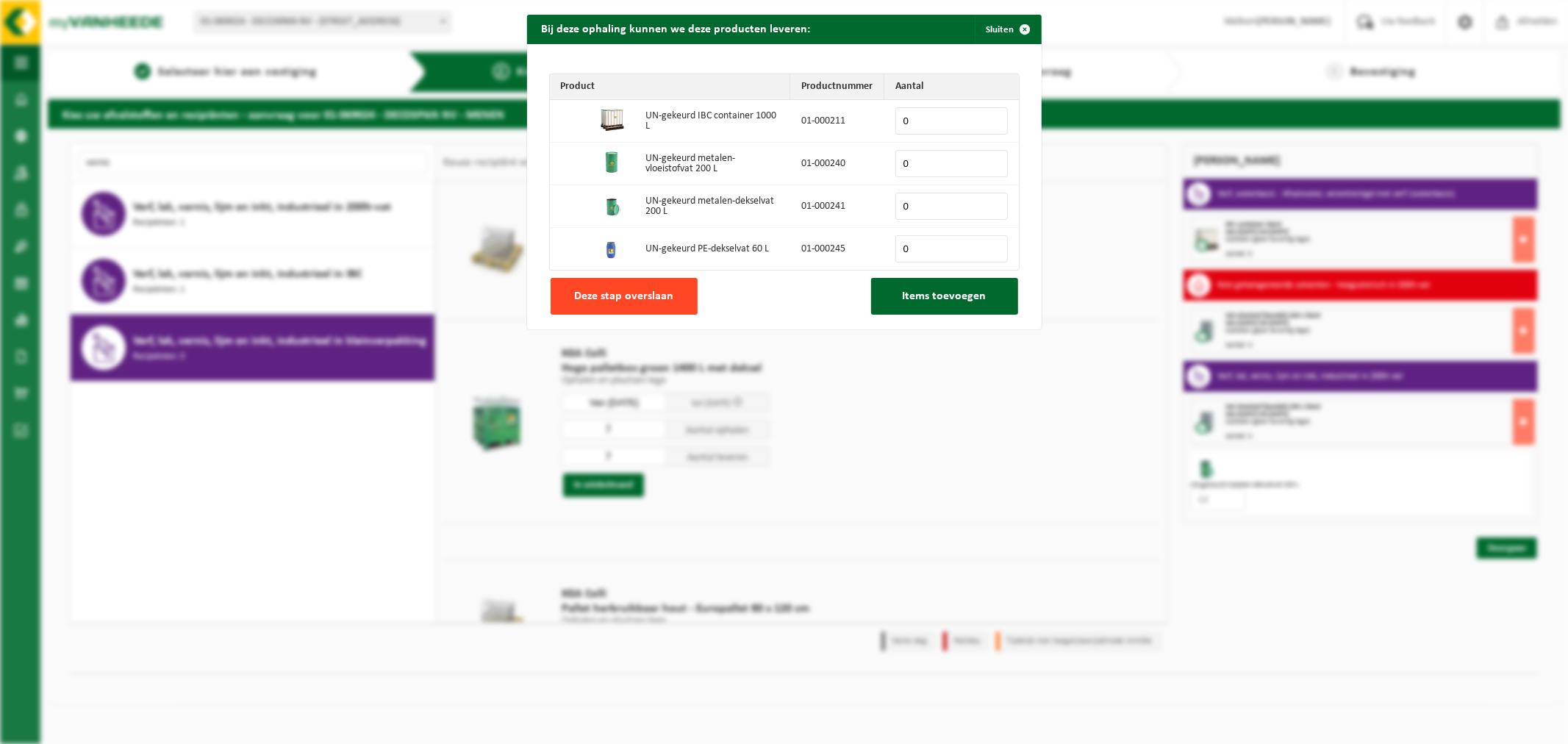
click at [656, 302] on span "Deze stap overslaan" at bounding box center [624, 296] width 99 height 12
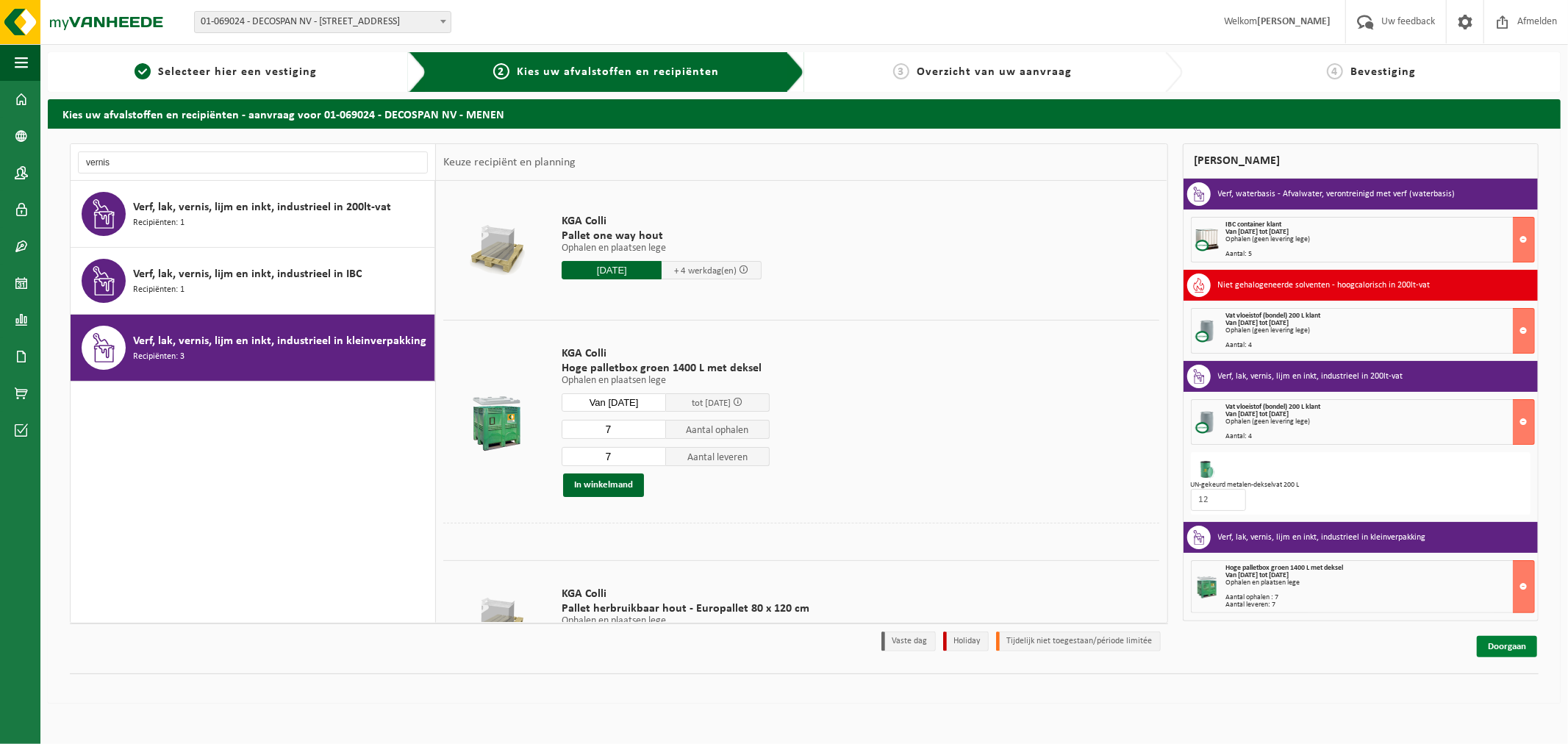
click at [1511, 649] on link "Doorgaan" at bounding box center [1507, 647] width 60 height 21
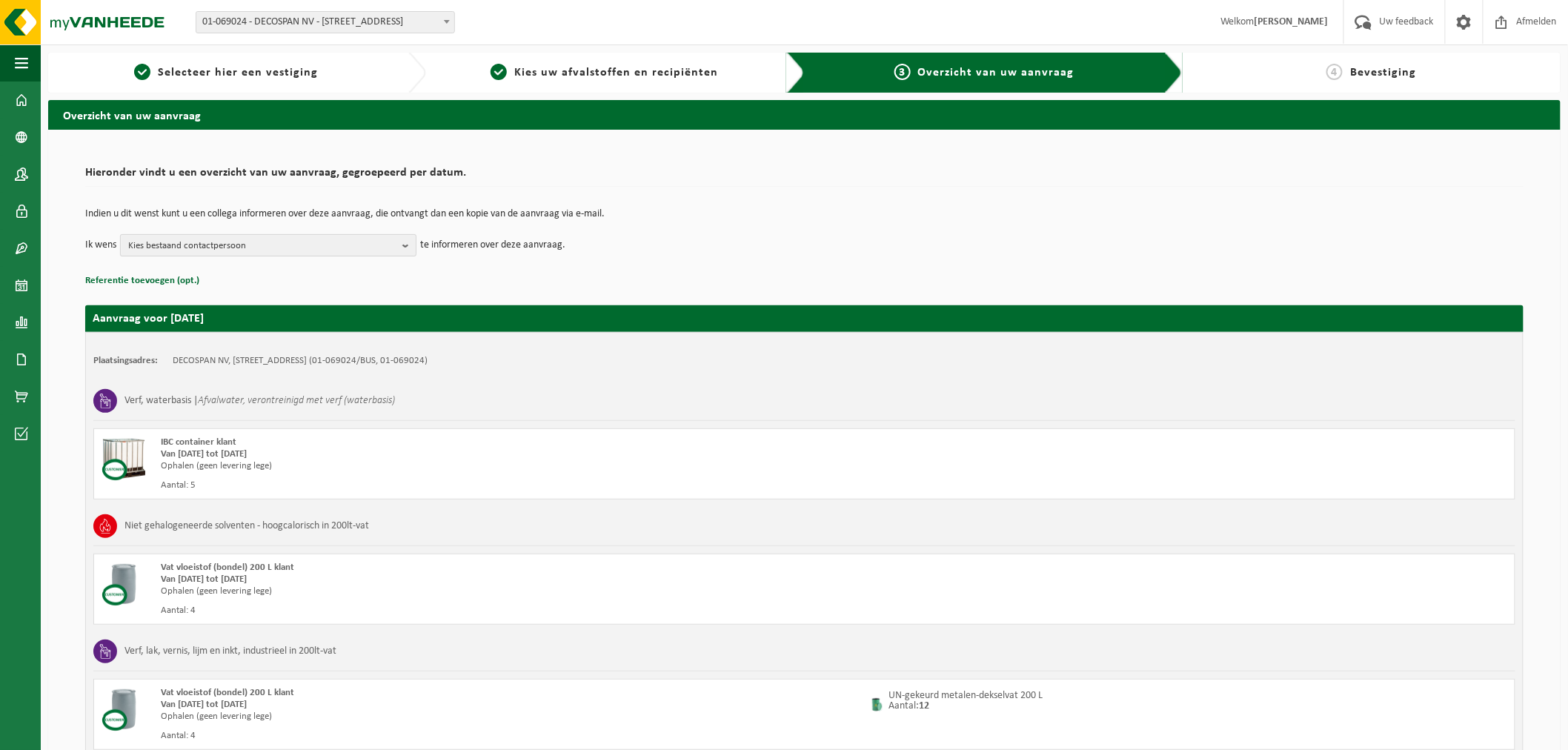
click at [308, 246] on span "Kies bestaand contactpersoon" at bounding box center [262, 245] width 268 height 22
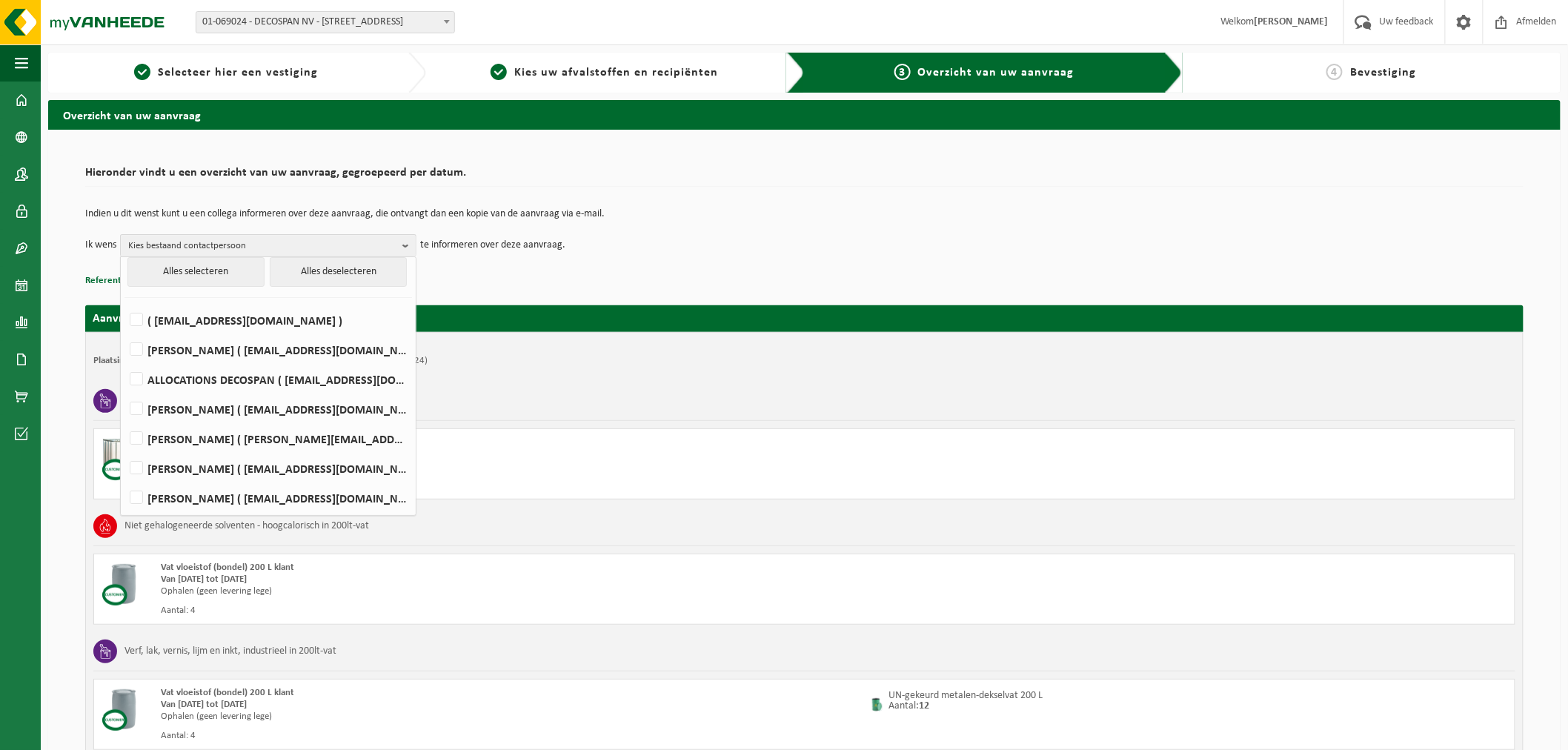
click at [614, 269] on div "Indien u dit wenst kunt u een collega informeren over deze aanvraag, die ontvan…" at bounding box center [804, 233] width 1438 height 77
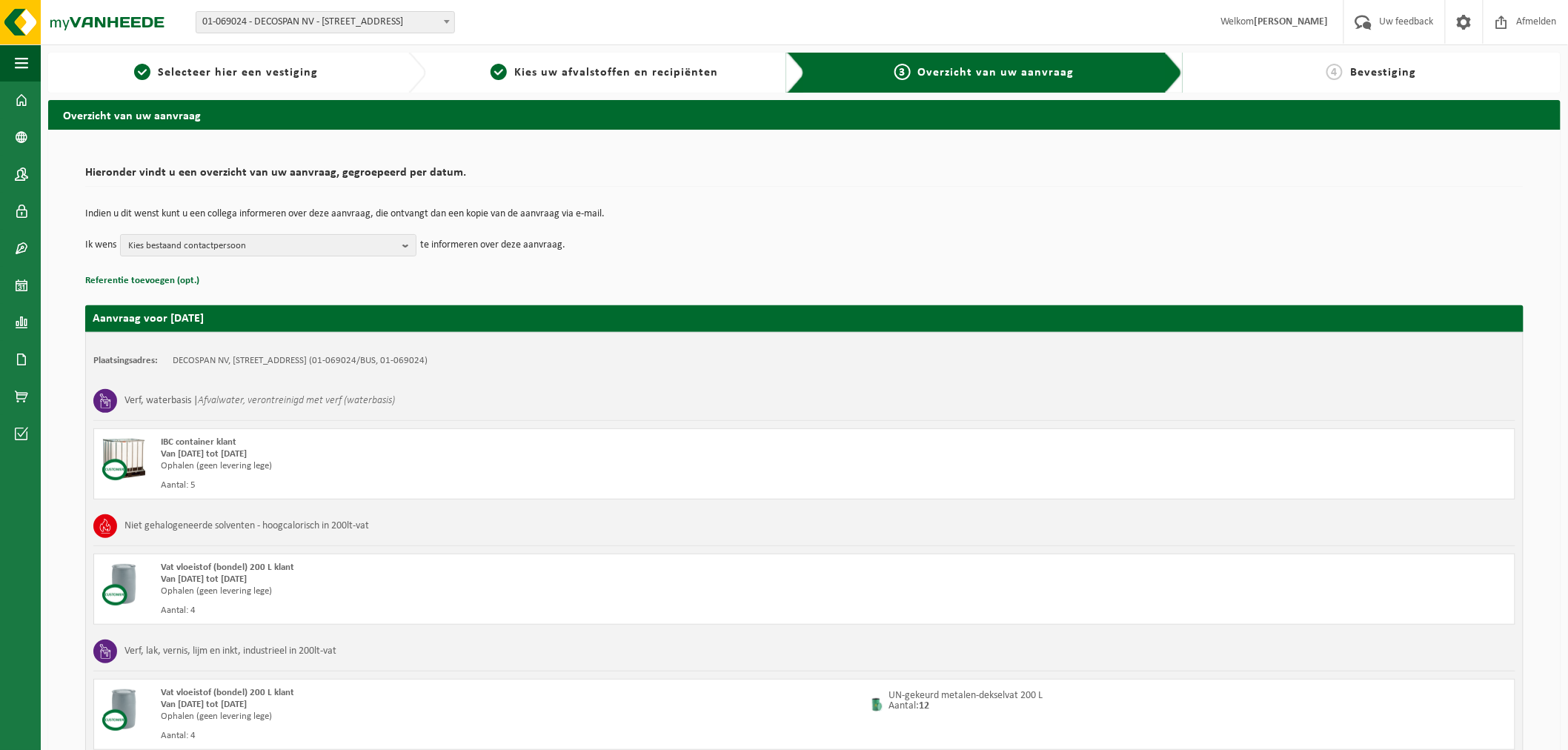
scroll to position [378, 0]
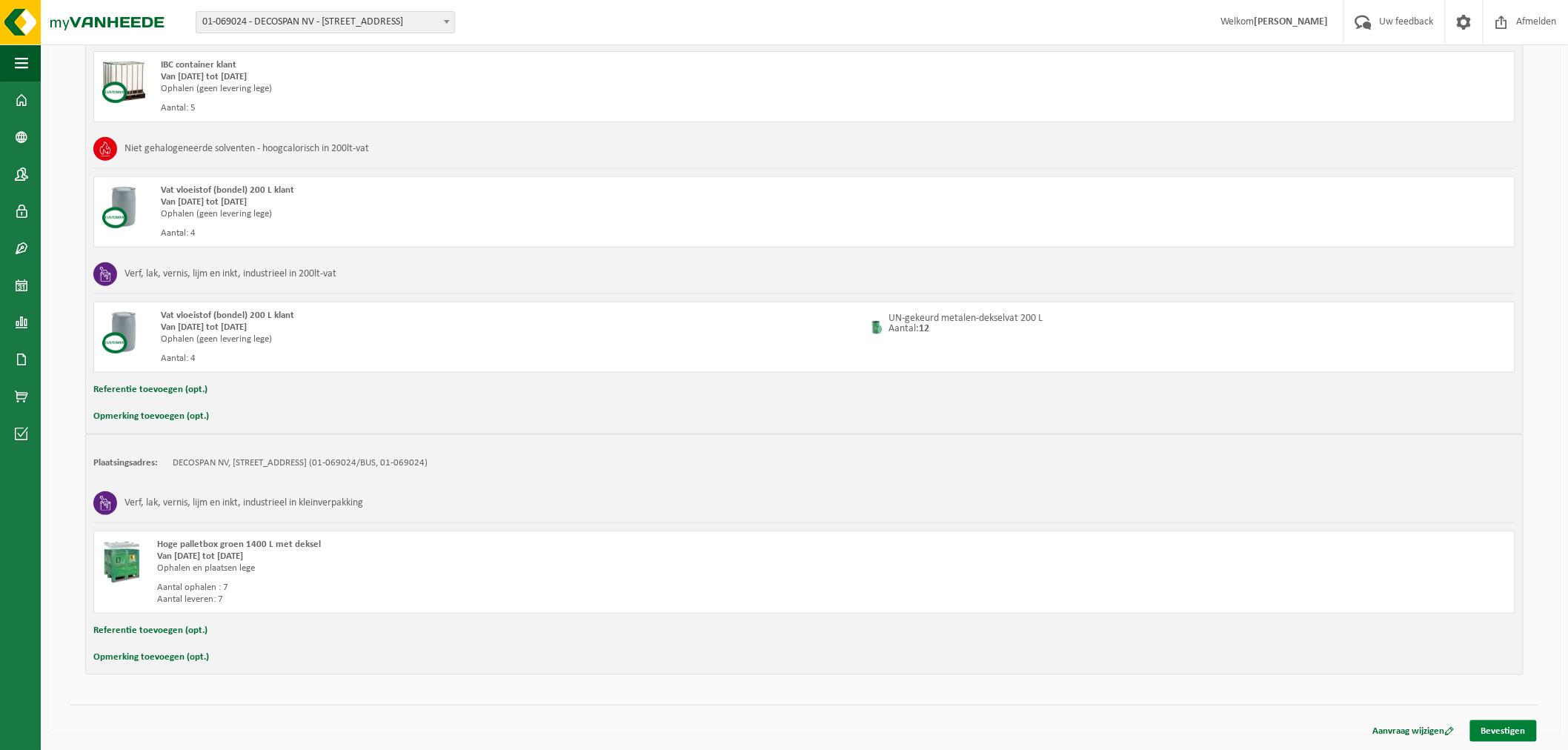
click at [1499, 736] on link "Bevestigen" at bounding box center [1503, 731] width 66 height 22
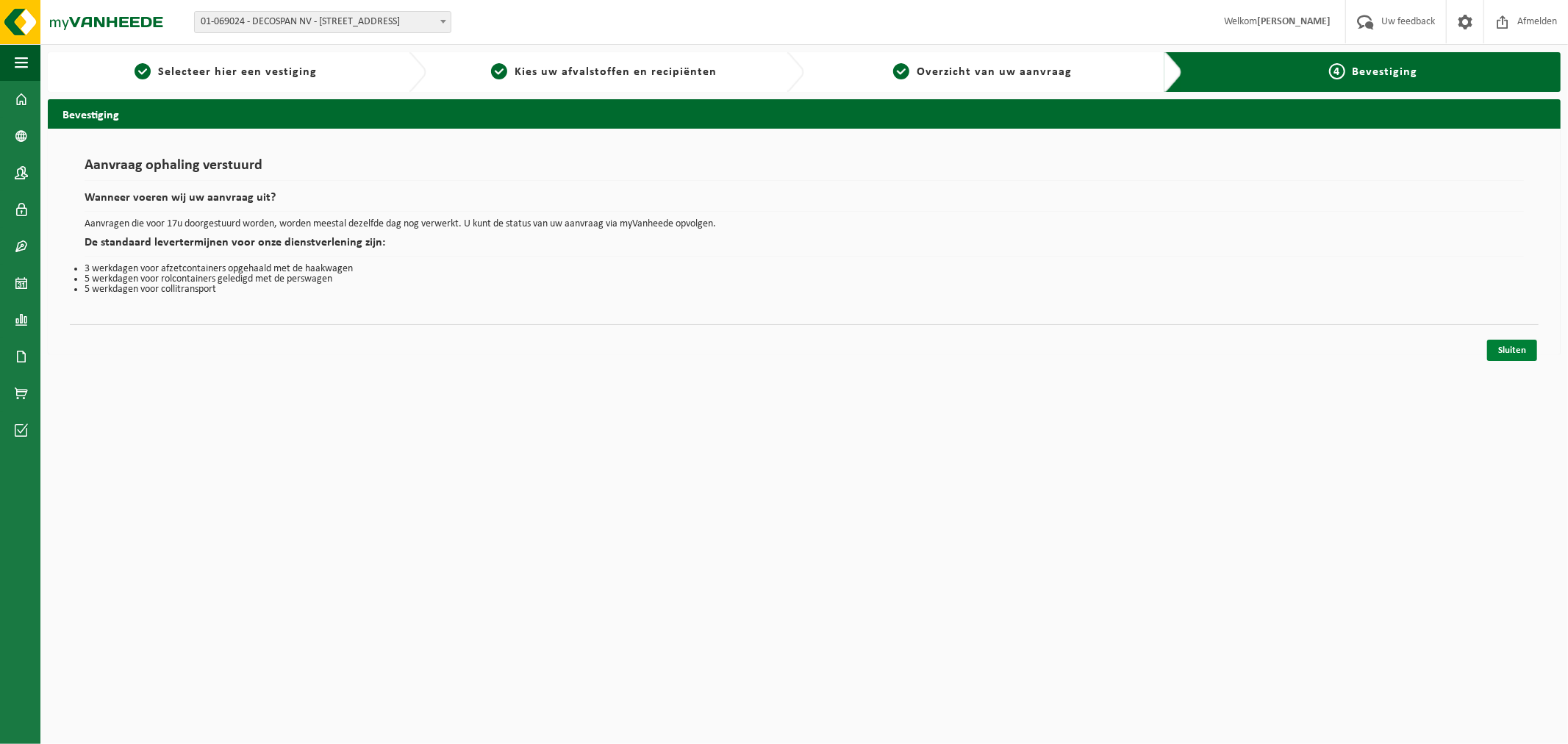
click at [1522, 345] on link "Sluiten" at bounding box center [1512, 350] width 50 height 21
